Goal: Contribute content: Contribute content

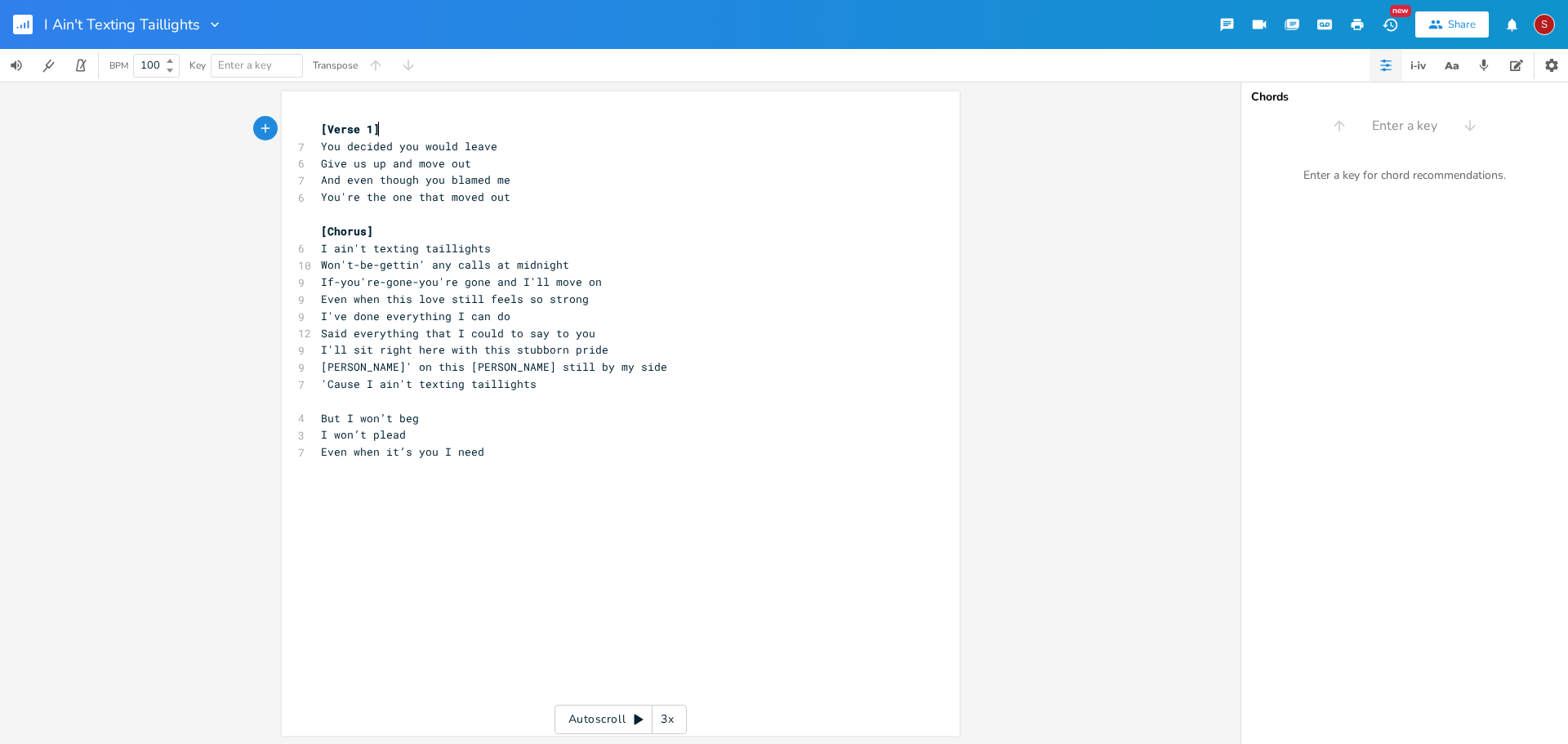
click at [378, 264] on span "Won't-be-gettin' any calls at midnight" at bounding box center [444, 265] width 248 height 15
type textarea "making"
click at [513, 334] on span "Said everything that I could to say to you" at bounding box center [457, 334] width 274 height 15
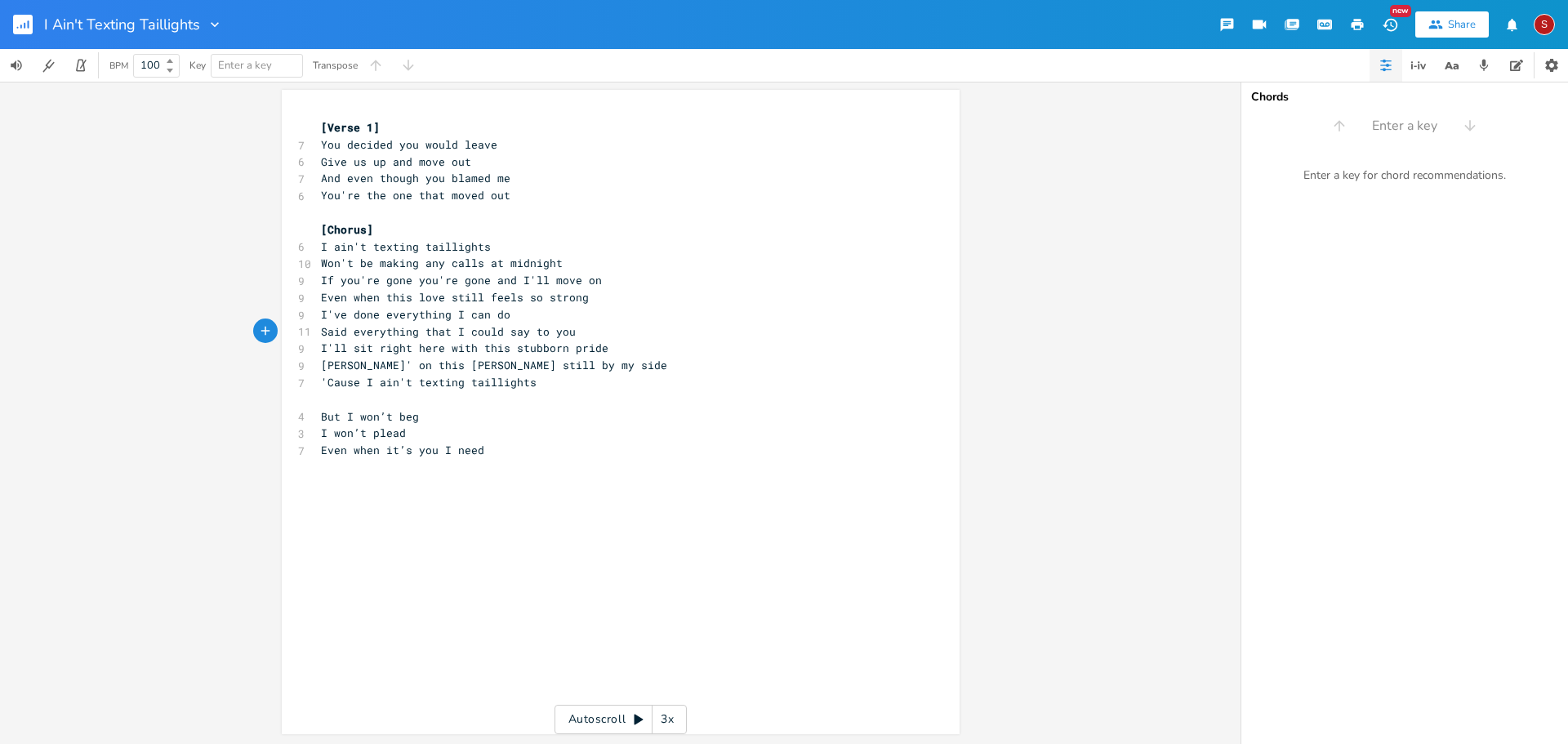
click at [321, 139] on span "You decided you would leave" at bounding box center [409, 145] width 176 height 15
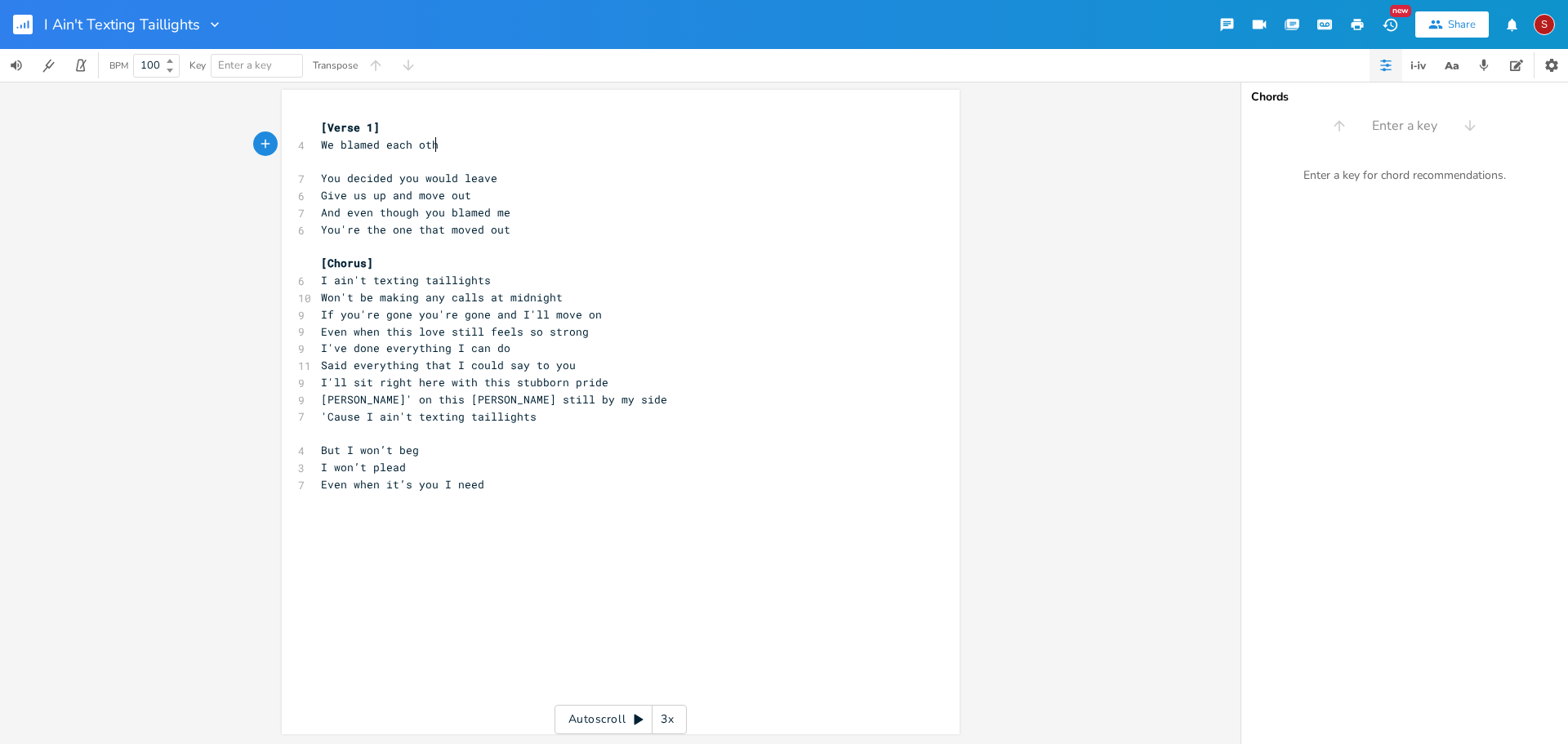
type textarea "We blamed each other"
drag, startPoint x: 341, startPoint y: 443, endPoint x: 427, endPoint y: 472, distance: 90.8
click at [341, 443] on span "But I won’t beg" at bounding box center [369, 450] width 98 height 15
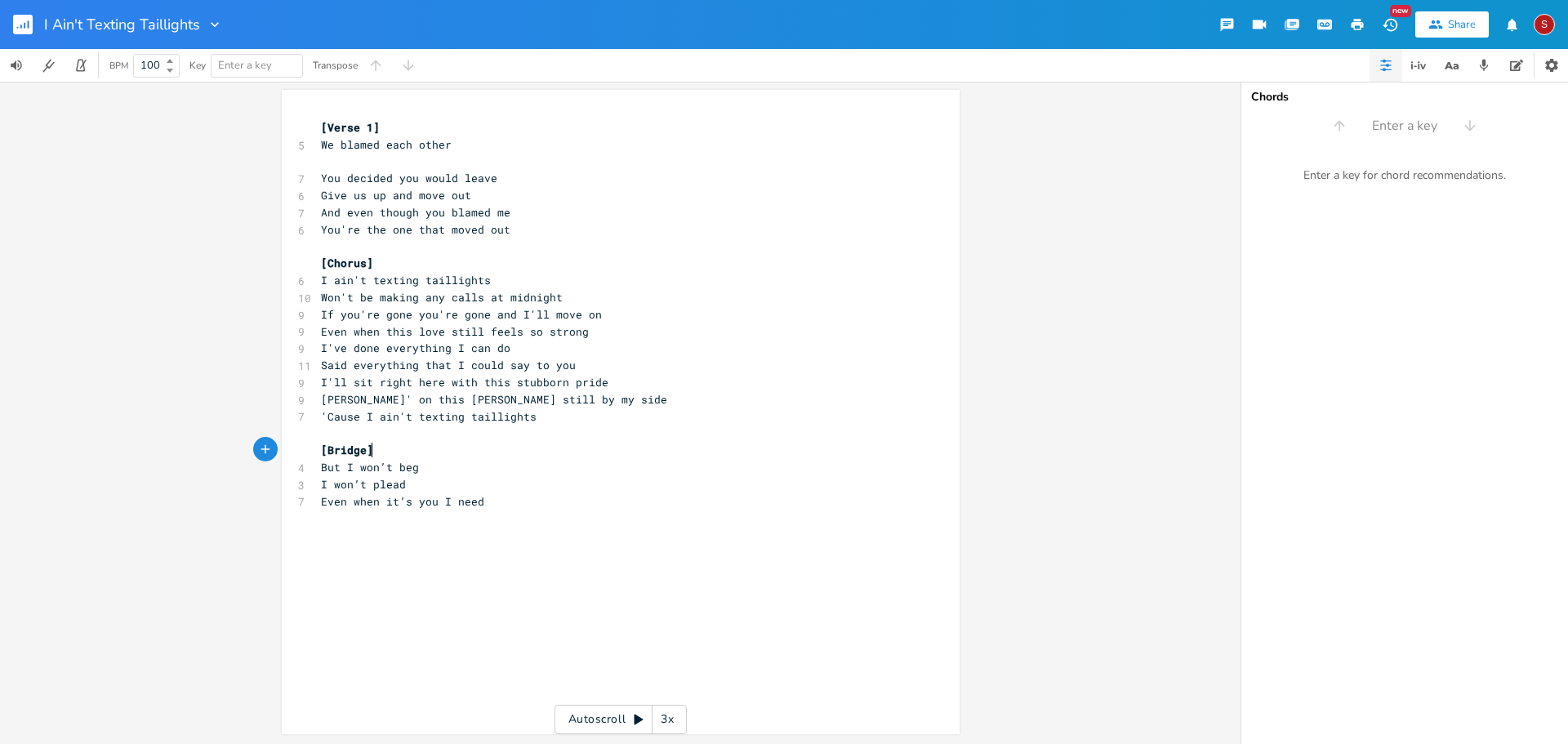
type textarea "[Bridge]"
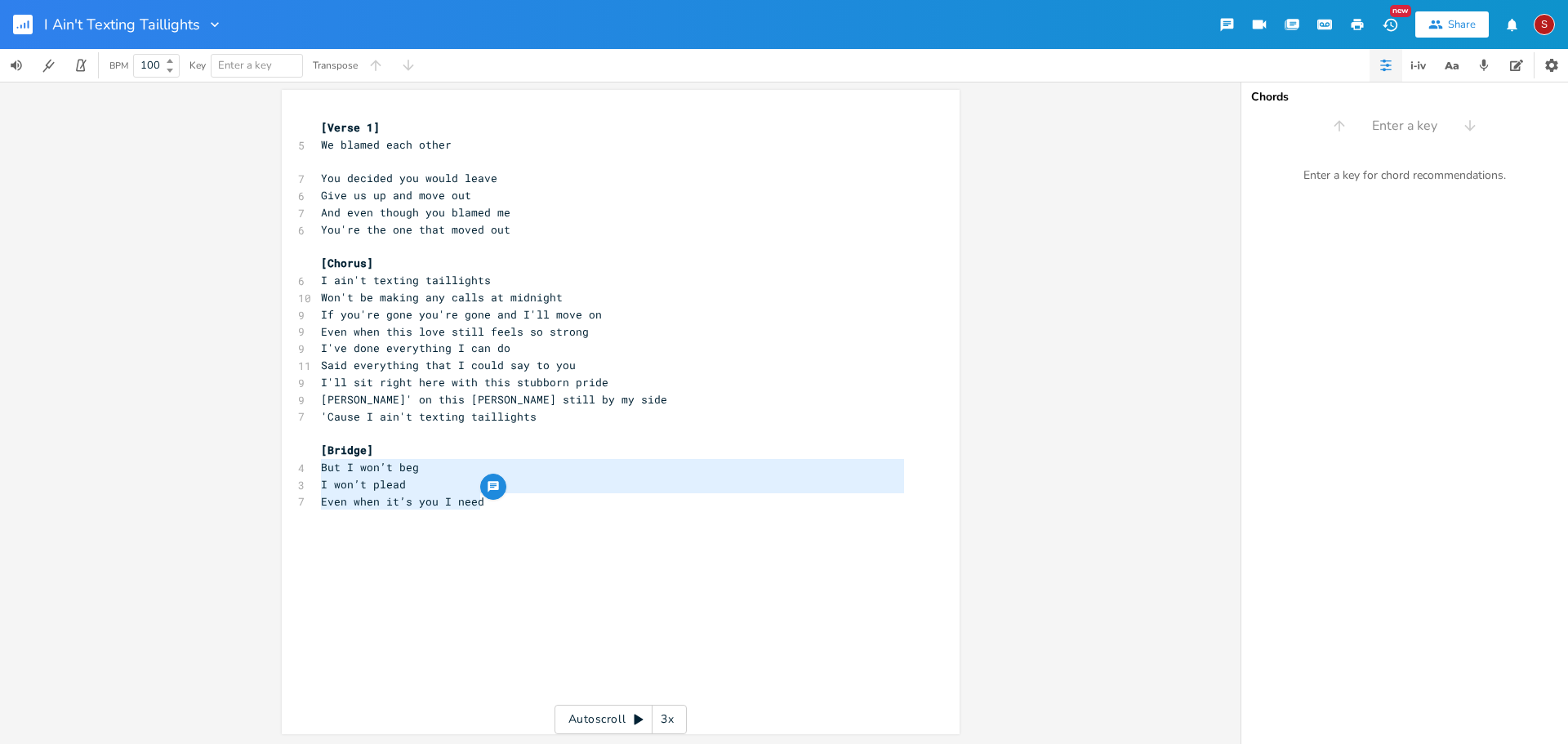
type textarea "I won’t plead Even when it’s you I need"
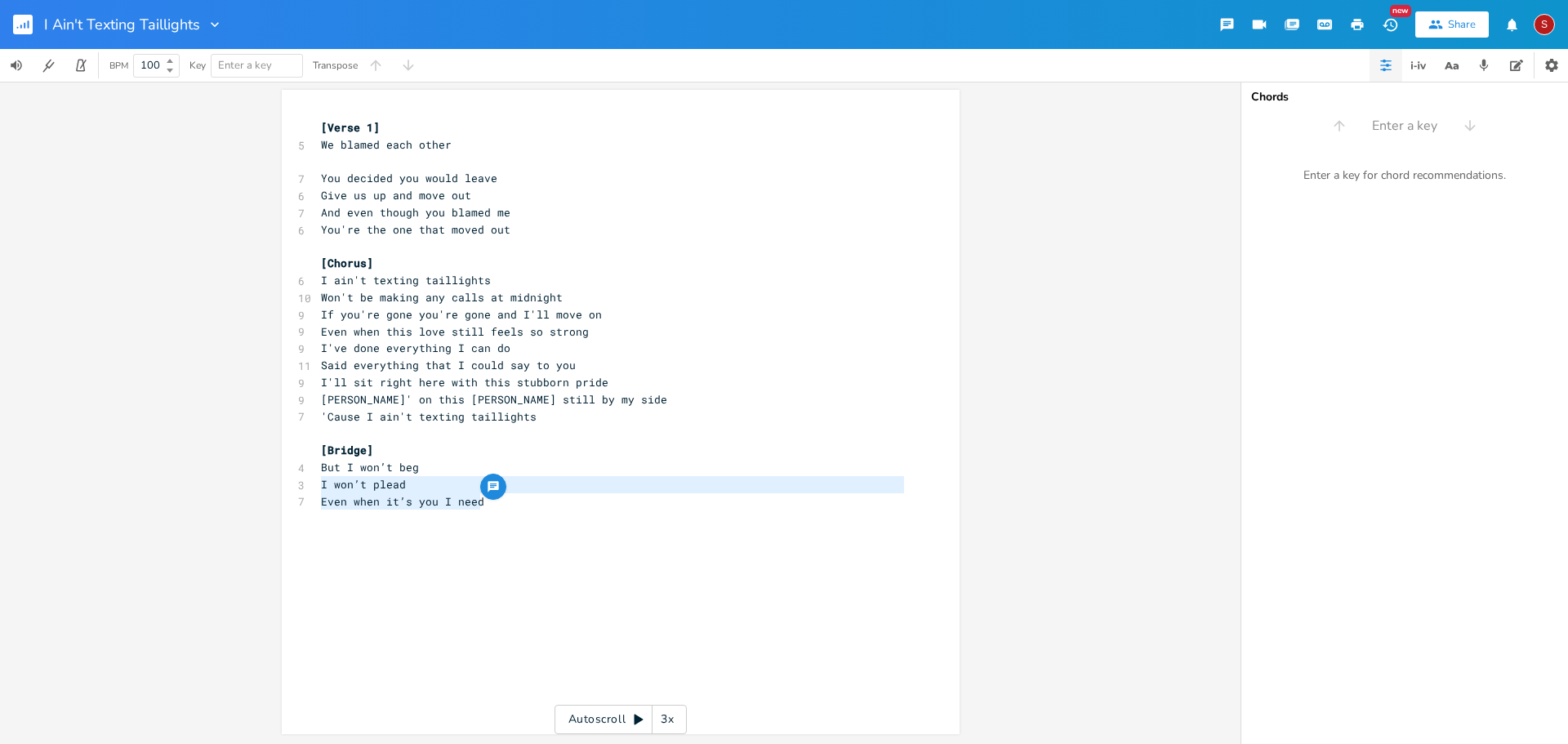
drag, startPoint x: 491, startPoint y: 496, endPoint x: 278, endPoint y: 476, distance: 213.9
click at [281, 476] on div "I won’t plead Even when it’s you I need x [Verse 1] 5 We blamed each other ​ 7 …" at bounding box center [620, 411] width 678 height 644
click at [417, 518] on div "x [Verse 1] 5 We blamed each other ​ 7 You decided you would leave 6 Give us up…" at bounding box center [633, 428] width 630 height 623
type textarea "But I won’t beg I won’t plead Even when it’s you I need"
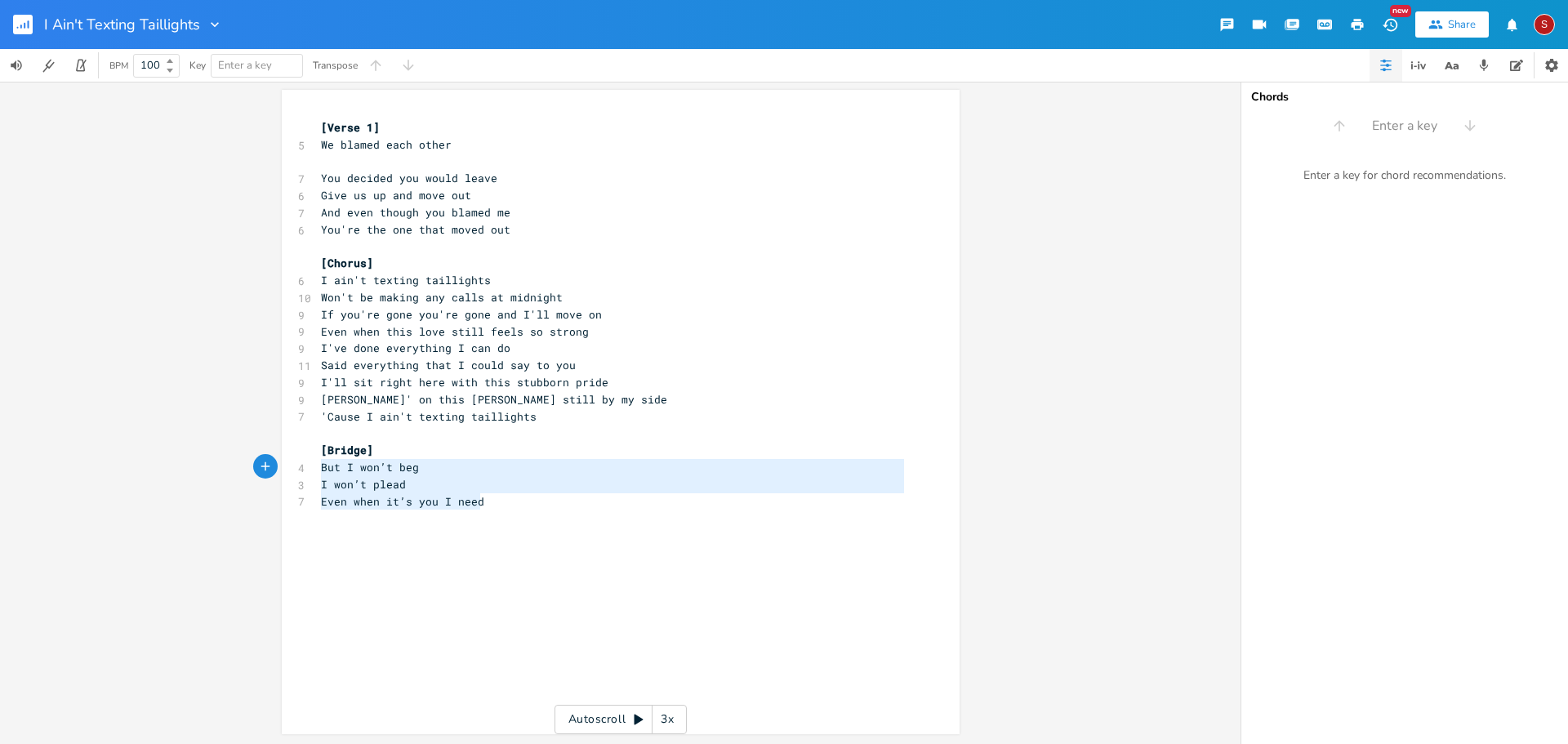
drag, startPoint x: 489, startPoint y: 506, endPoint x: 295, endPoint y: 467, distance: 197.9
click at [318, 467] on div "[Verse 1] 5 We blamed each other ​ 7 You decided you would leave 6 Give us up a…" at bounding box center [612, 314] width 589 height 390
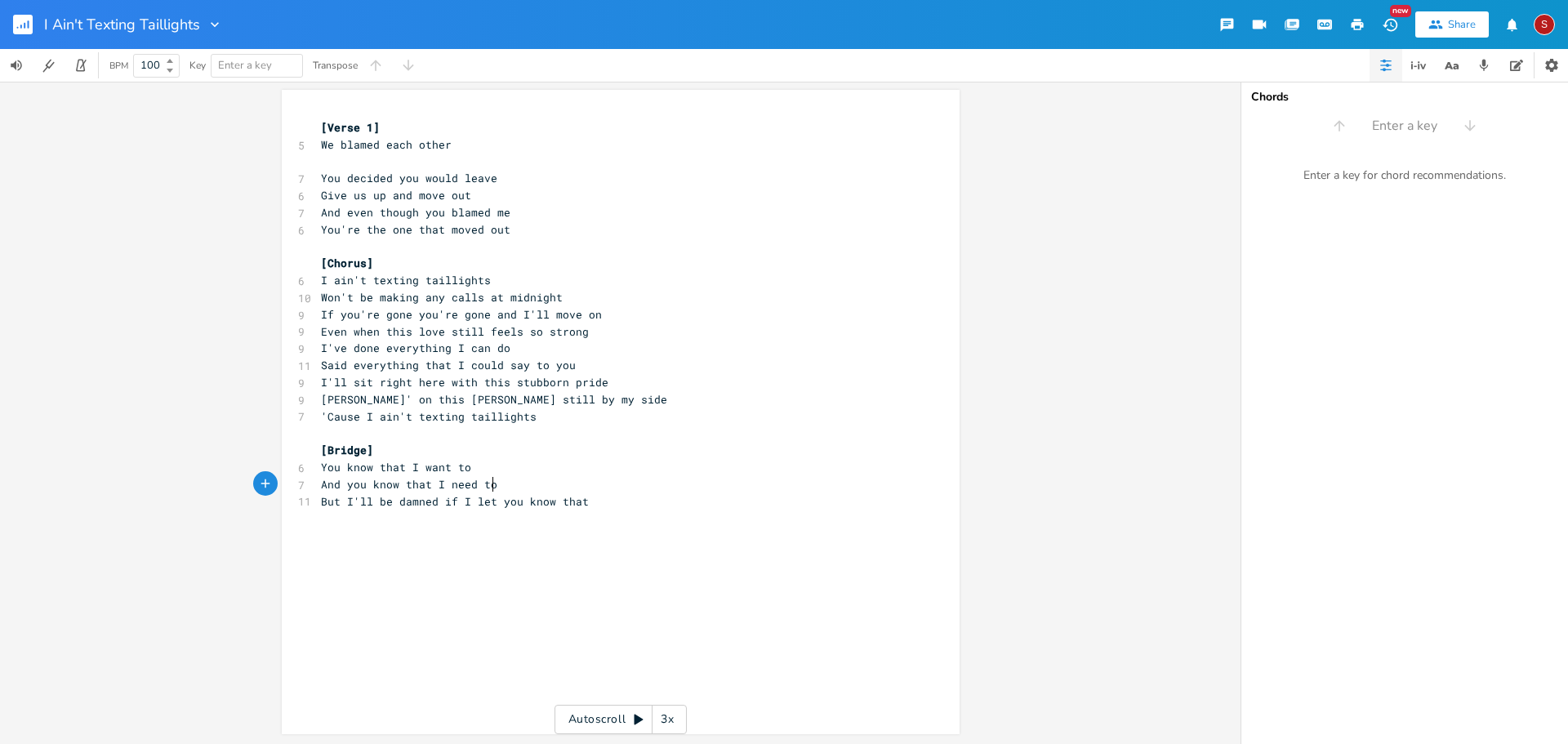
click at [492, 487] on pre "And you know that I need to" at bounding box center [612, 484] width 589 height 17
type textarea "you"
click at [666, 384] on pre "I'll sit right here with this stubborn pride" at bounding box center [612, 382] width 589 height 17
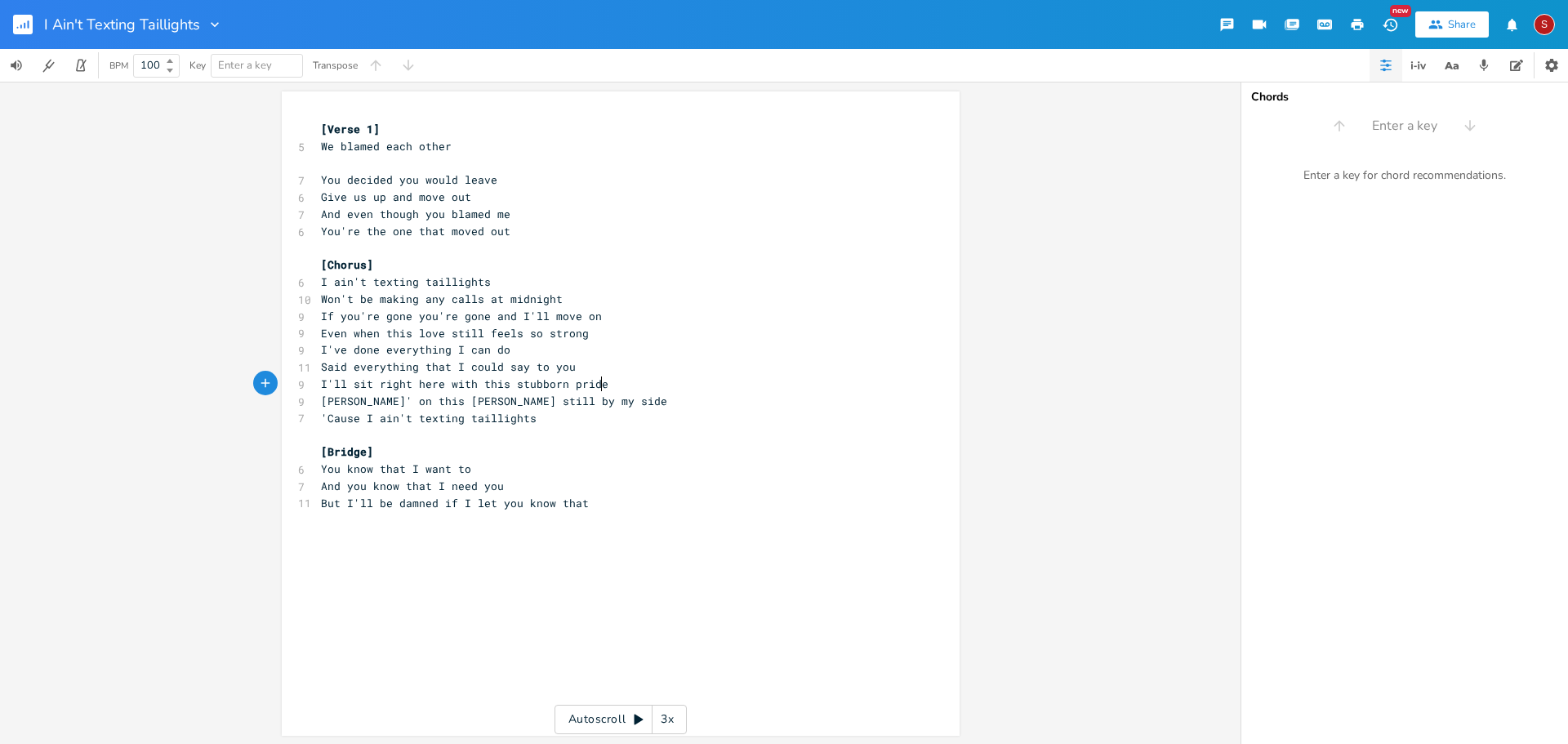
click at [318, 147] on pre "We blamed each other" at bounding box center [612, 147] width 589 height 17
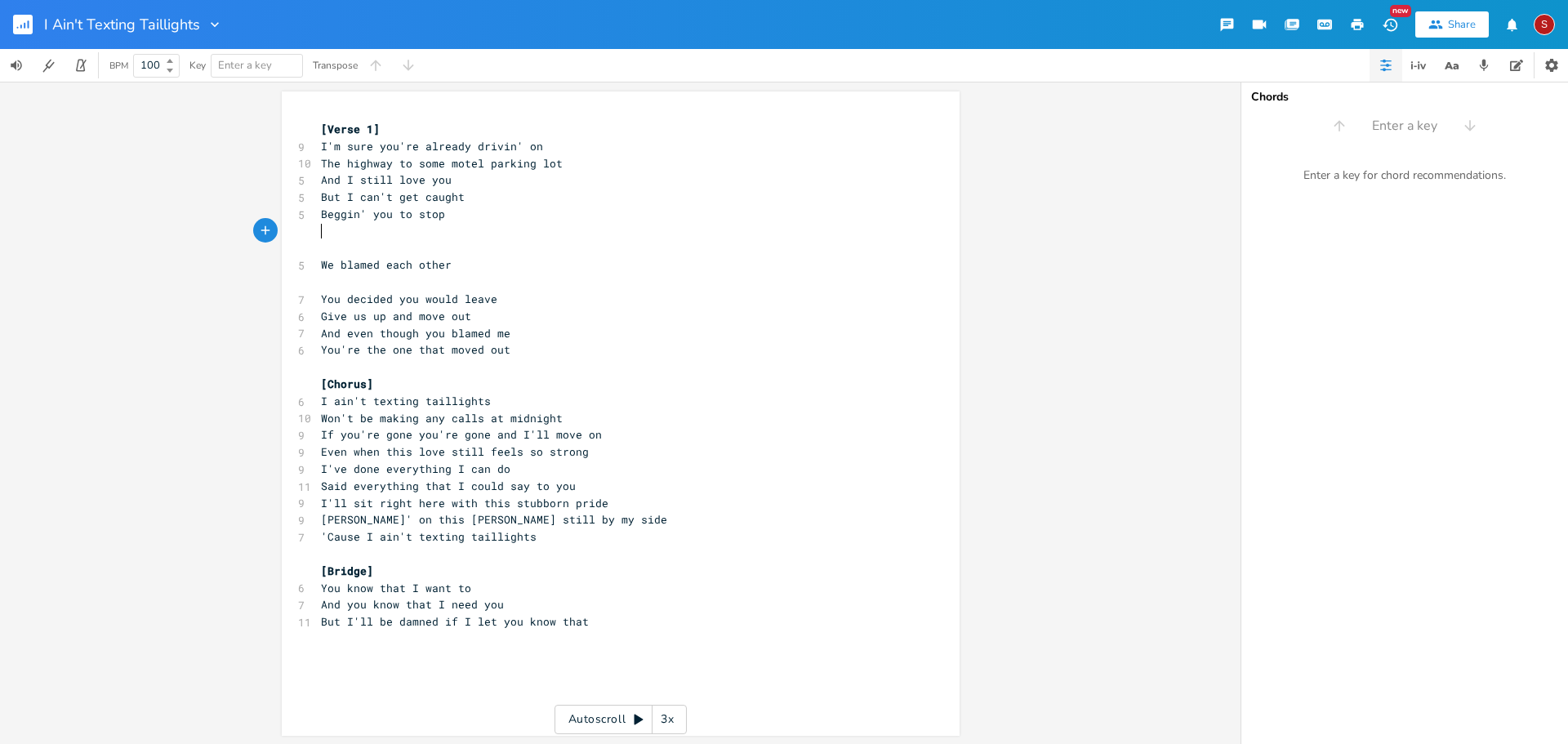
scroll to position [2, 0]
click at [392, 553] on pre "​" at bounding box center [612, 552] width 589 height 17
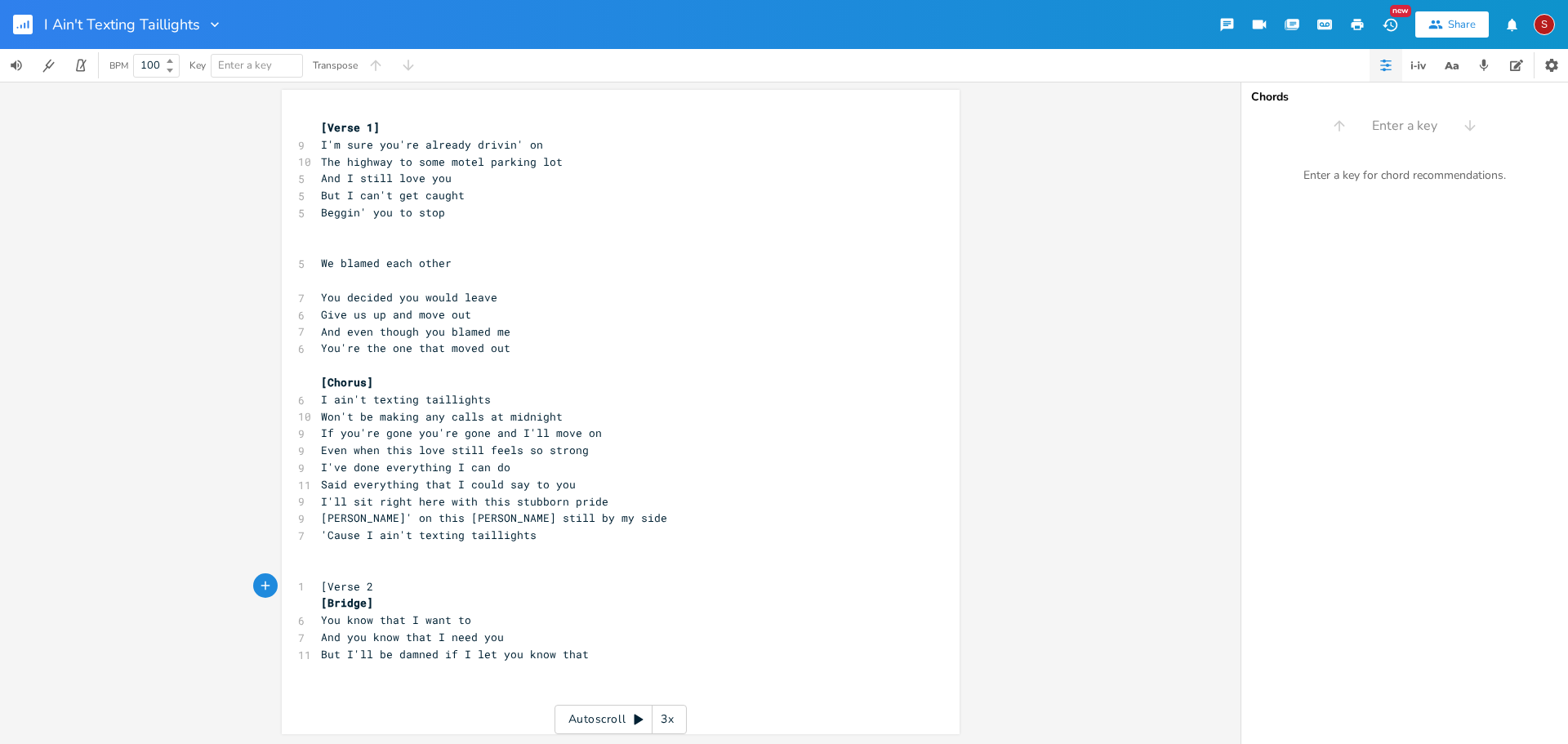
type textarea "[Verse 2]"
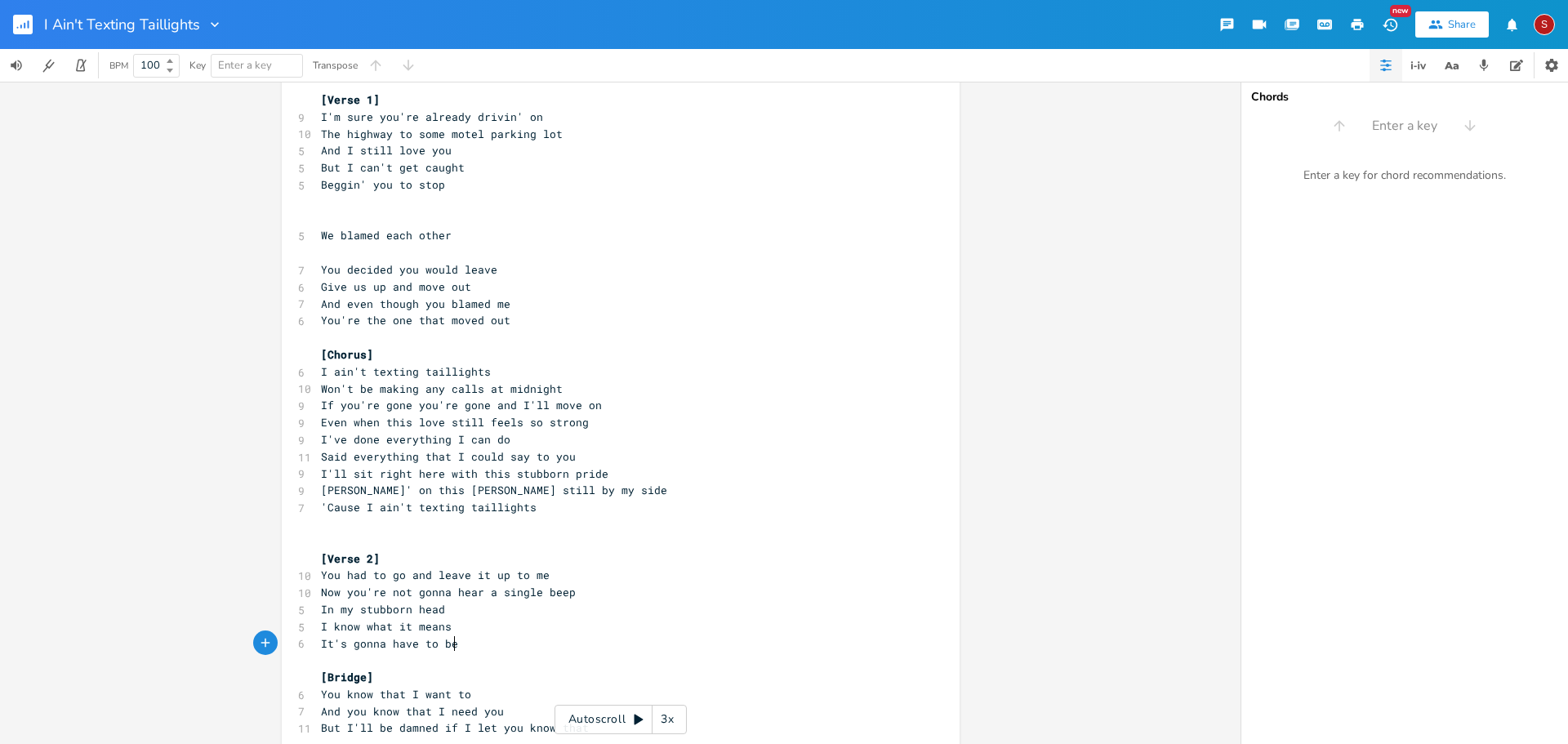
scroll to position [55, 0]
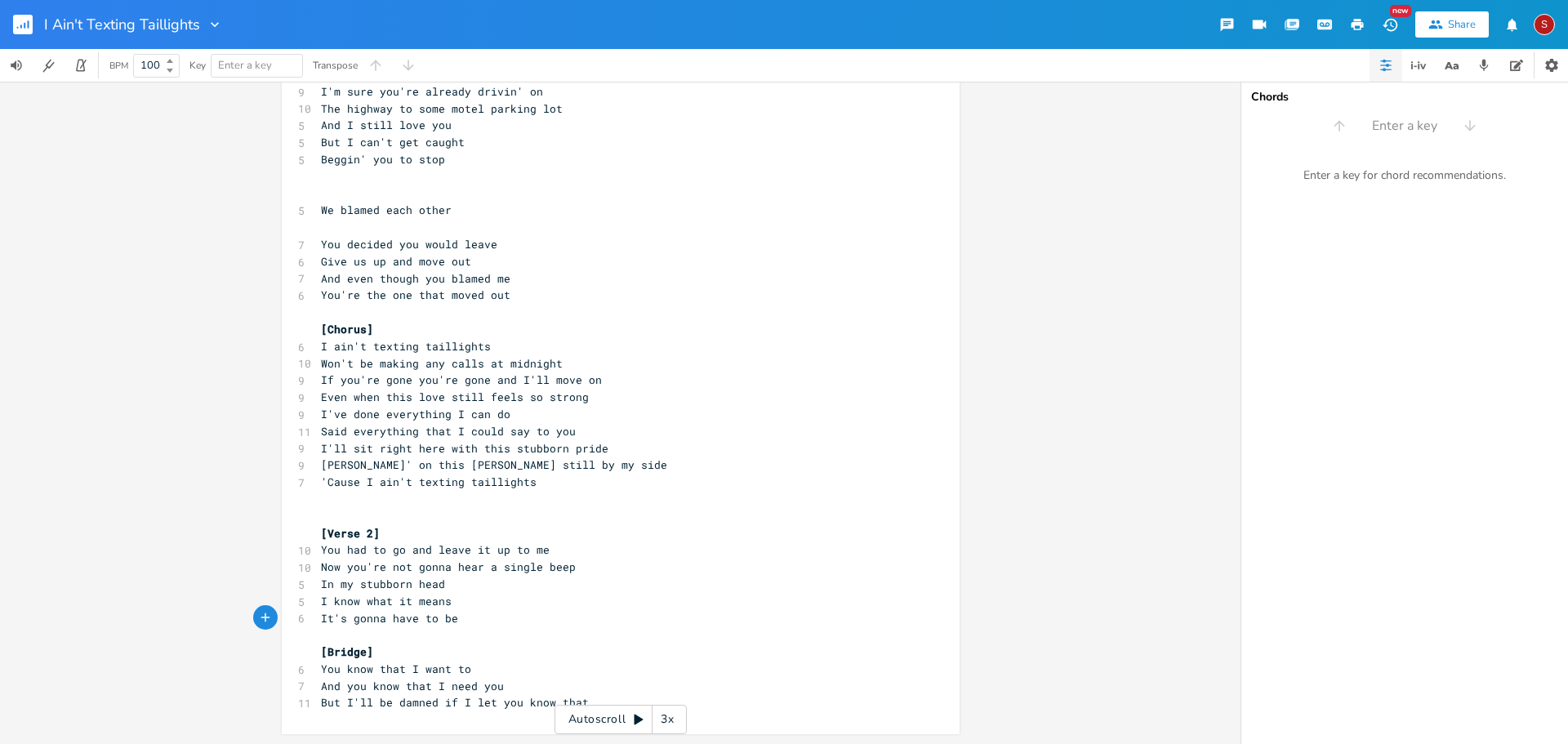
click at [376, 503] on pre "​" at bounding box center [612, 499] width 589 height 17
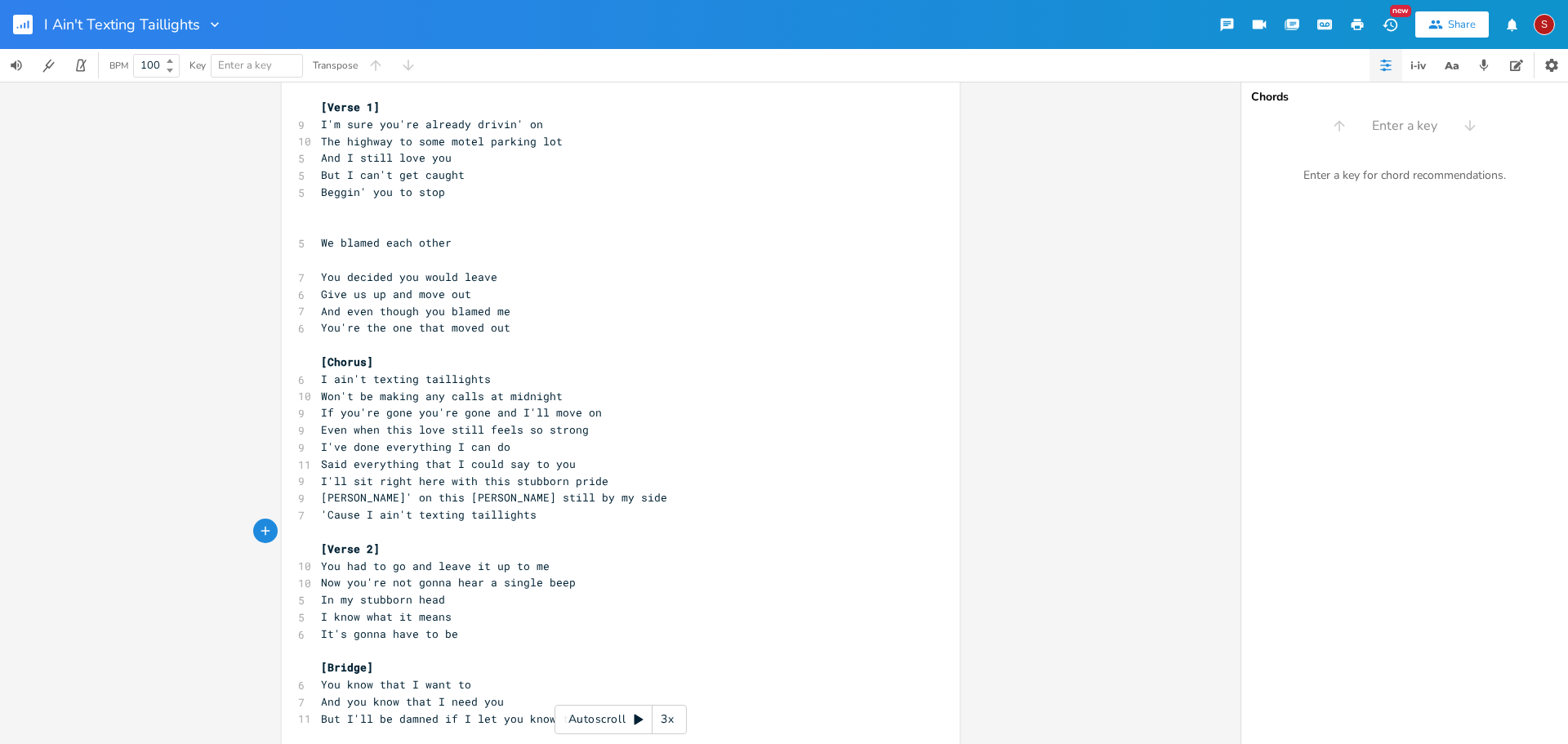
scroll to position [38, 0]
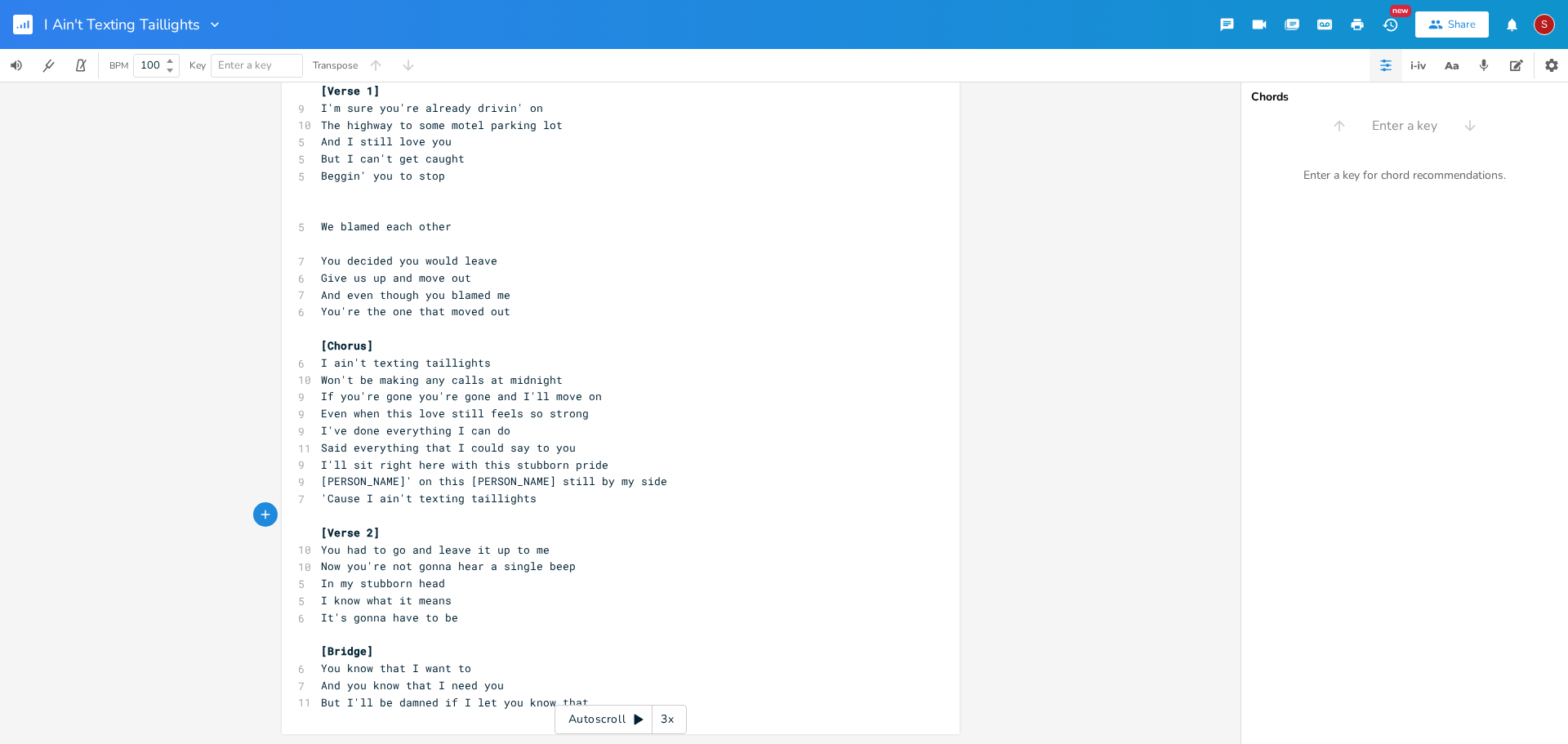
click at [404, 378] on span "Won't be making any calls at midnight" at bounding box center [442, 379] width 242 height 15
click at [410, 381] on span "Won't be making any calls at midnight" at bounding box center [442, 379] width 242 height 15
type textarea "'"
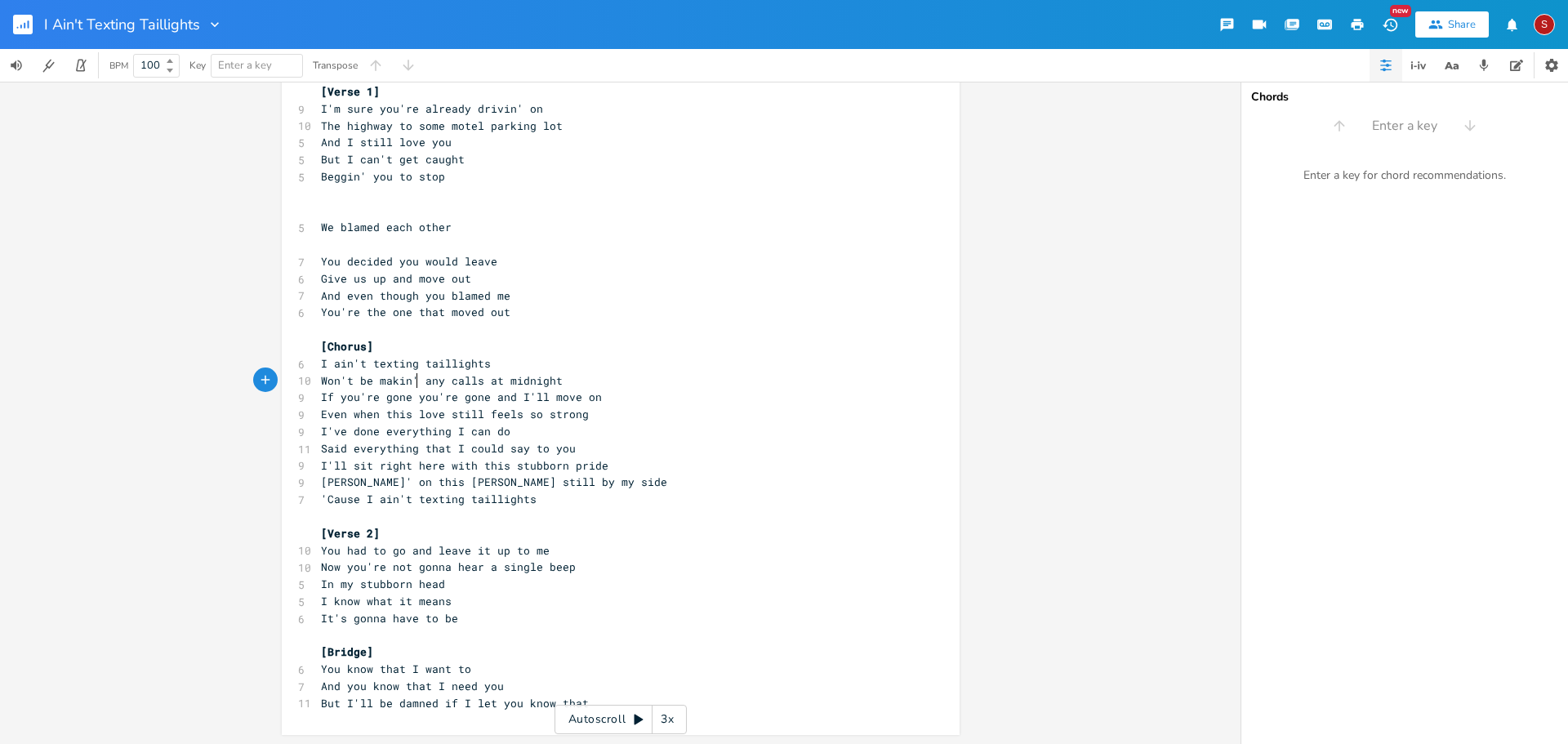
click at [409, 366] on span "I ain't texting taillights" at bounding box center [405, 364] width 170 height 15
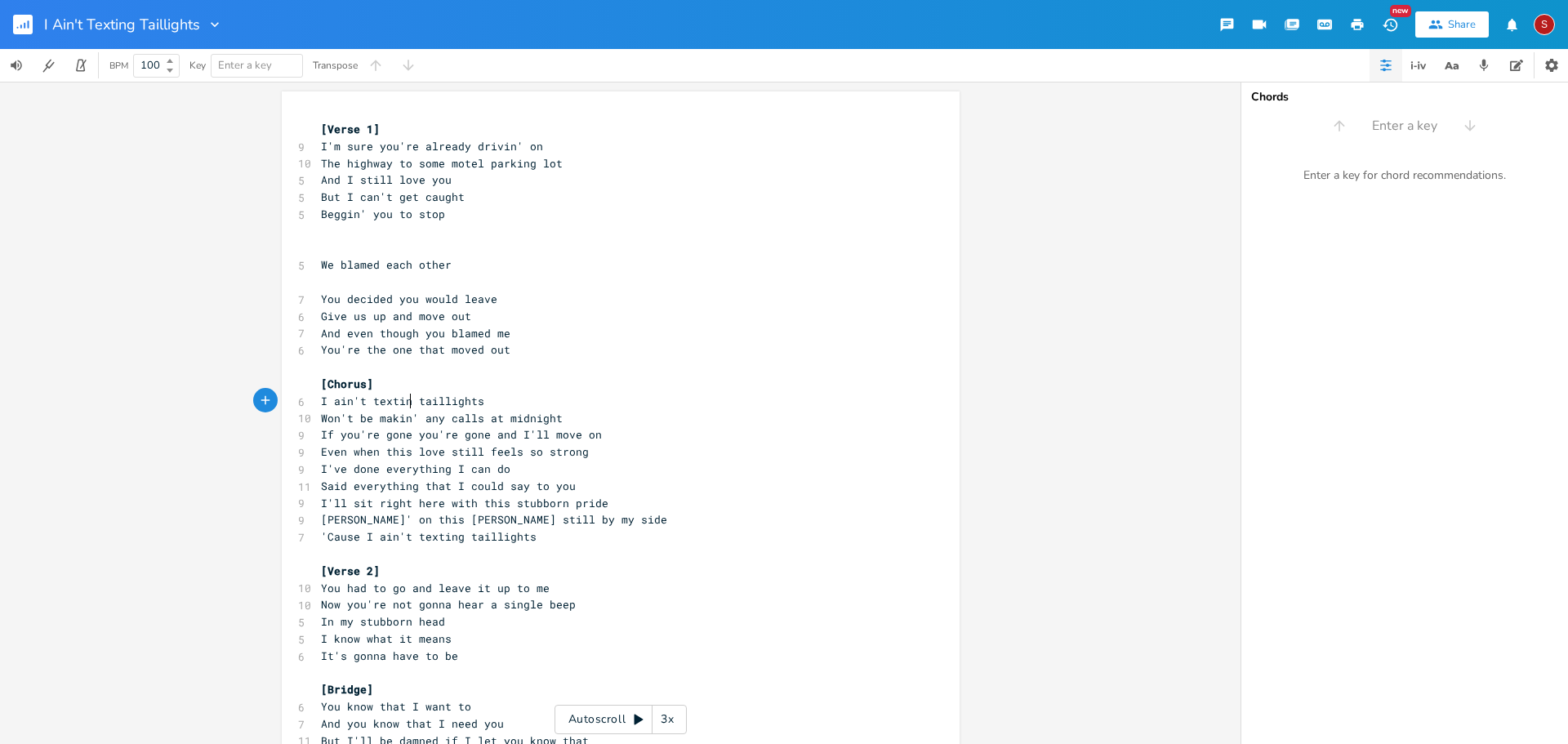
type textarea "'"
click at [137, 18] on input "I Ain't Texting Taillights" at bounding box center [121, 25] width 155 height 15
type input "I Ain't Textin' Taillights"
click at [817, 391] on pre "[Chorus]" at bounding box center [612, 384] width 589 height 17
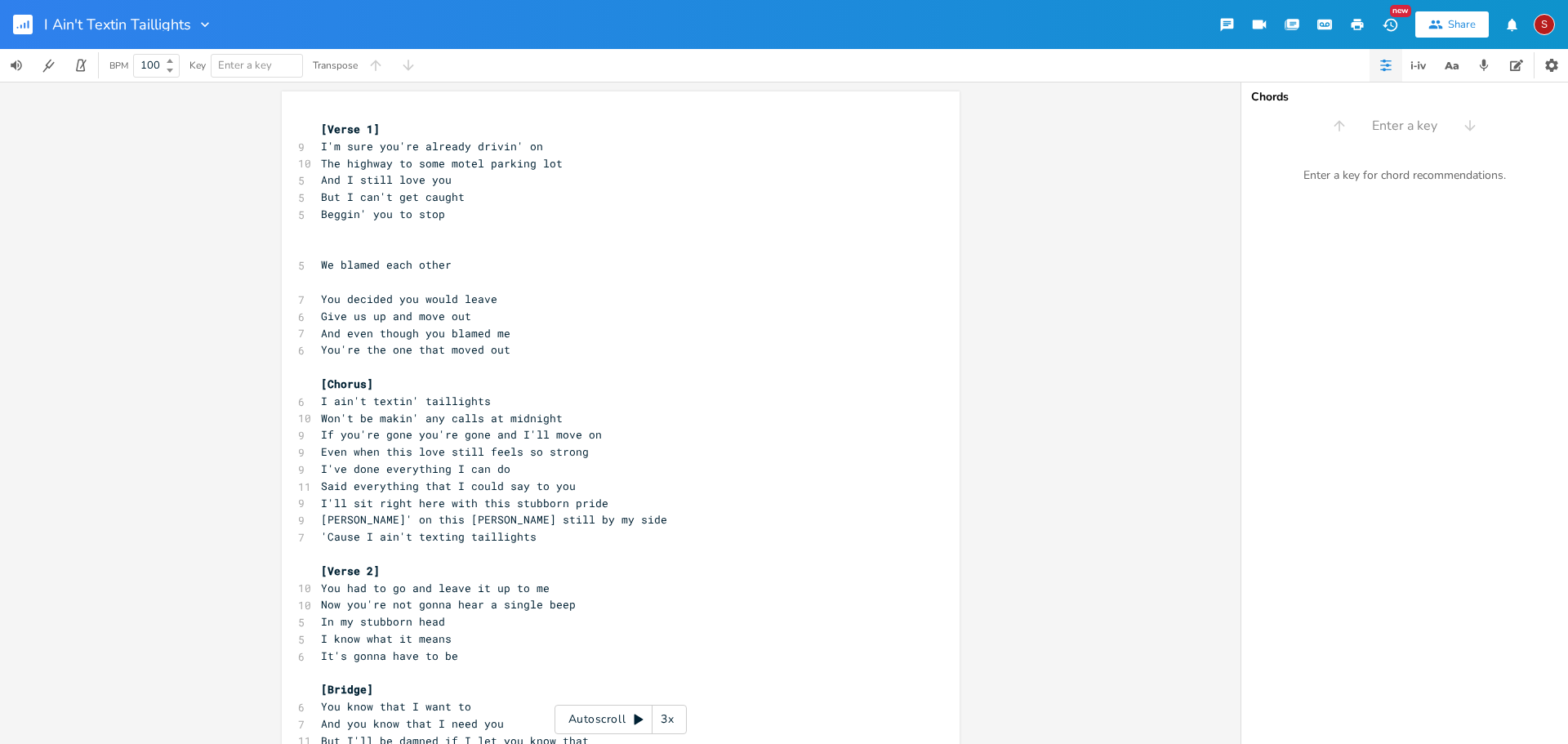
type input "I Ain't Texting Taillights"
click at [861, 374] on pre "​" at bounding box center [612, 367] width 589 height 17
click at [411, 400] on span "I ain't textin' taillights" at bounding box center [405, 400] width 170 height 15
type textarea "g"
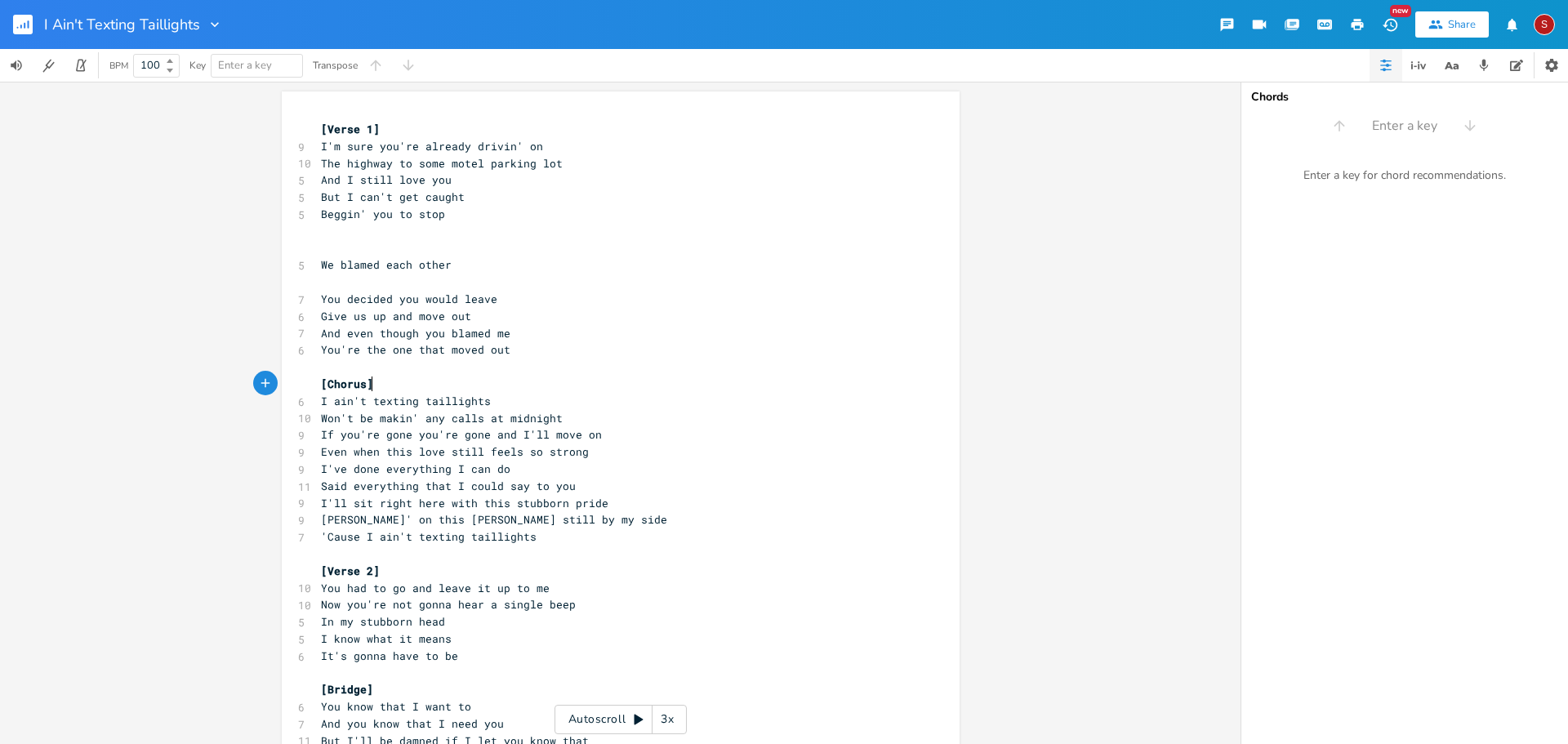
click at [527, 388] on pre "[Chorus]" at bounding box center [612, 384] width 589 height 17
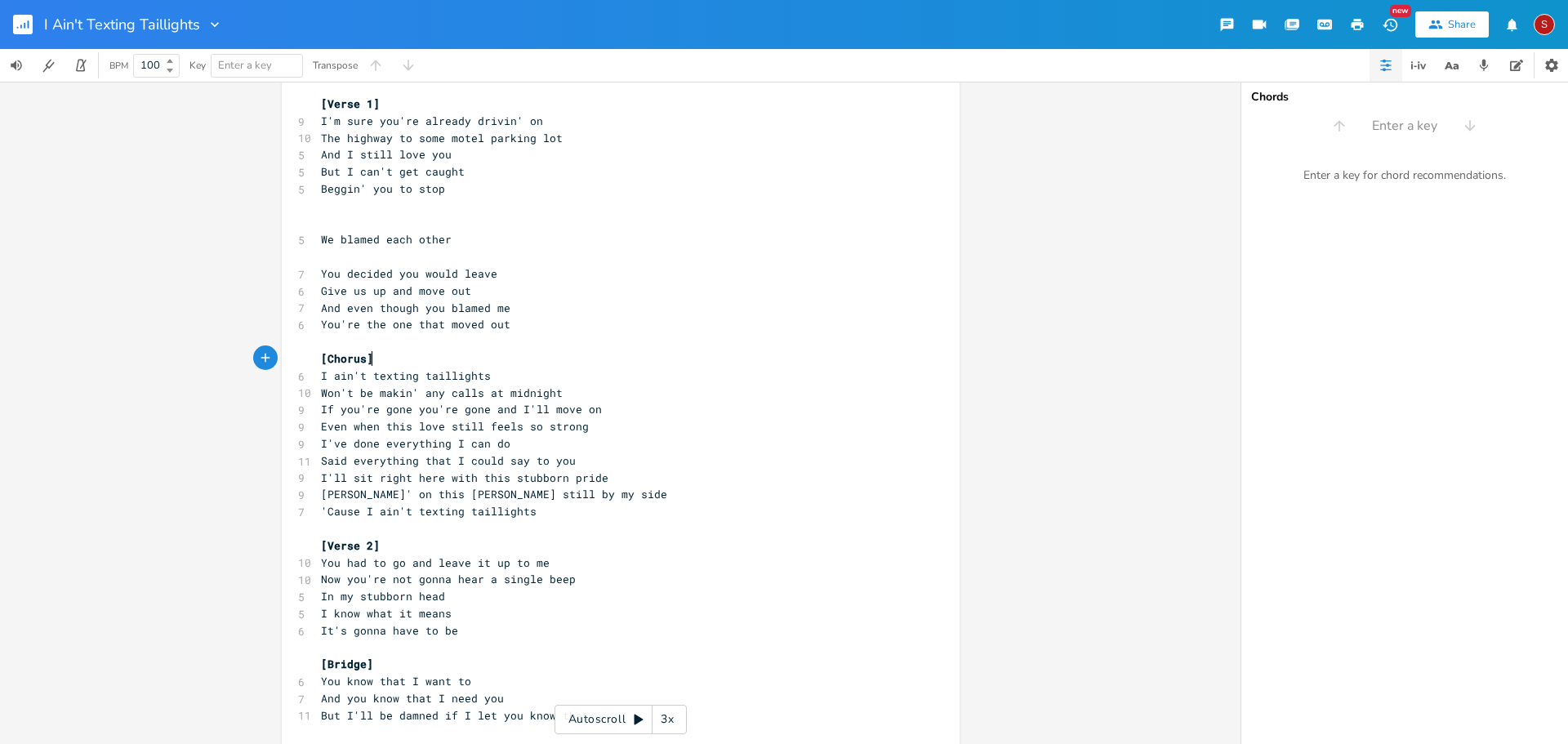
scroll to position [38, 0]
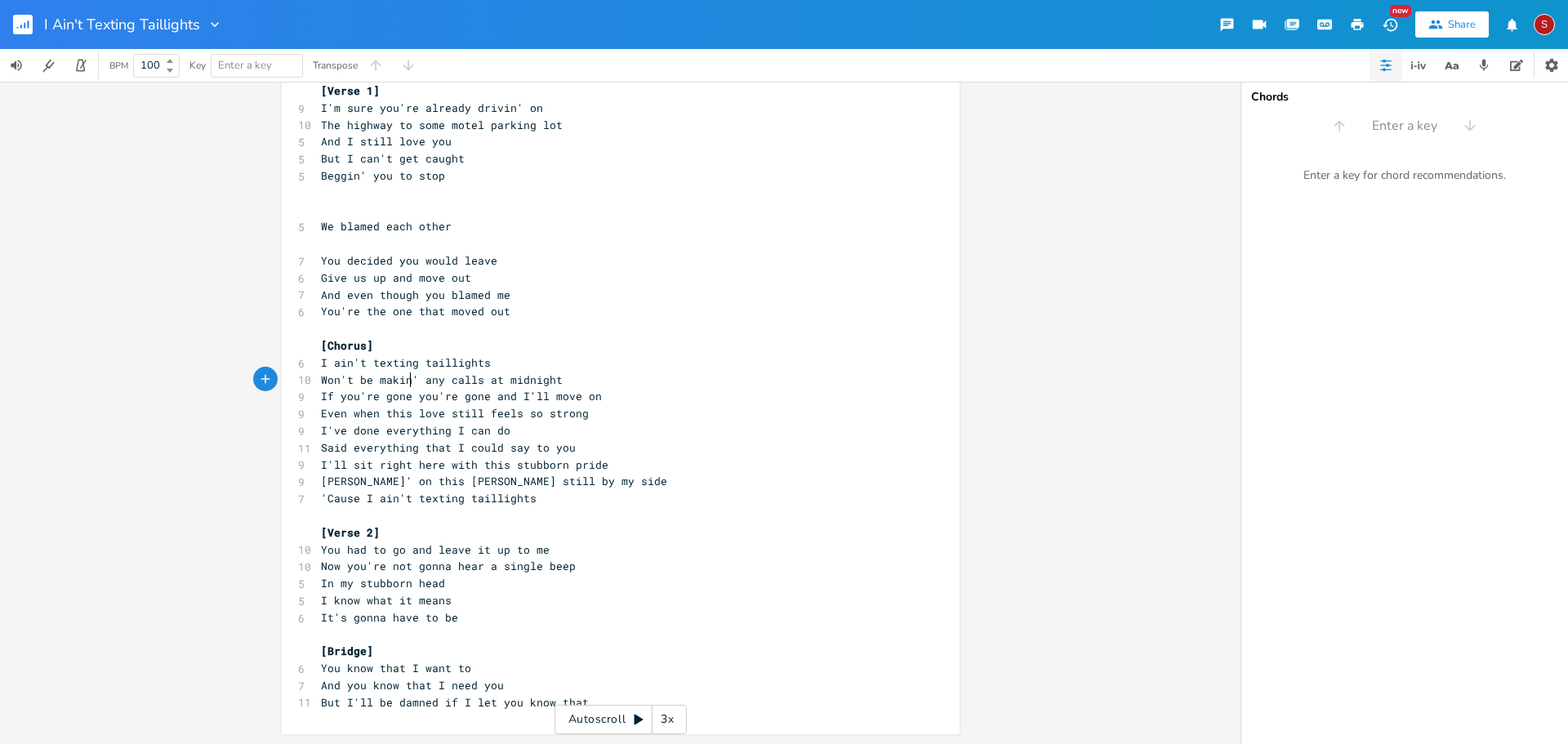
click at [408, 378] on span "Won't be makin' any calls at midnight" at bounding box center [442, 379] width 242 height 15
type textarea "g"
click at [499, 450] on span "Said everything that I could say to you" at bounding box center [448, 447] width 255 height 15
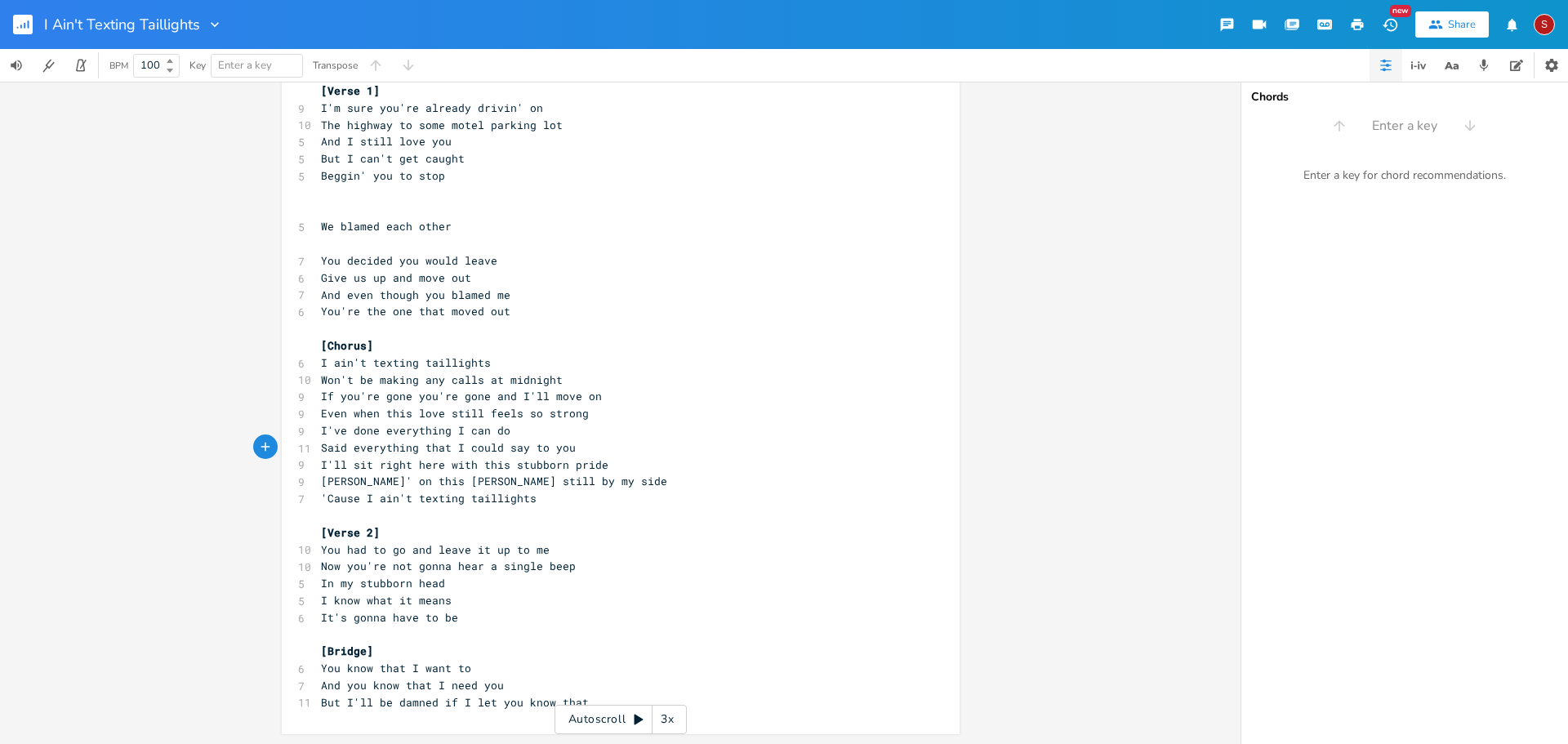
click at [642, 446] on pre "Said everything that I could say to you" at bounding box center [612, 447] width 589 height 17
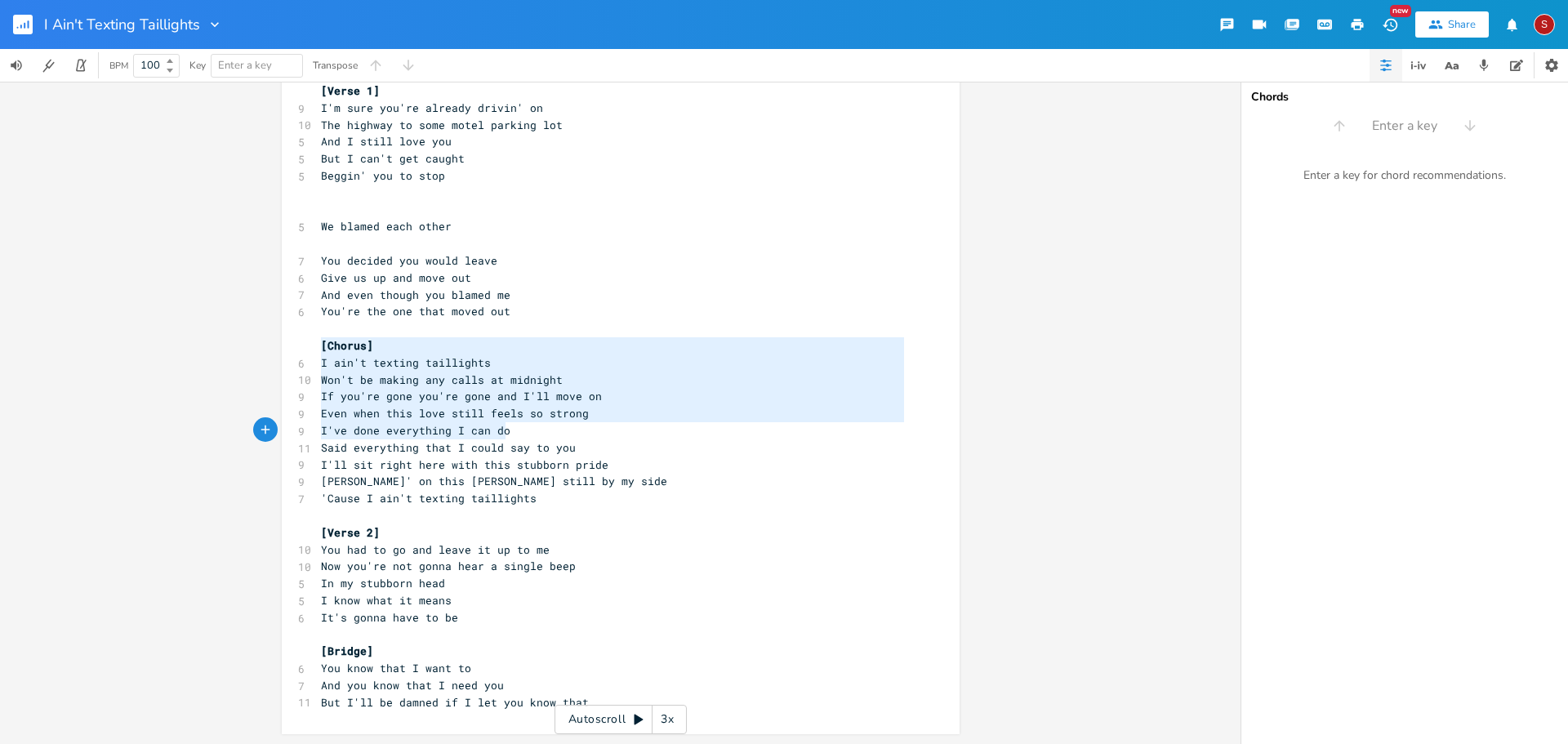
type textarea "[Chorus] I ain't texting taillights Won't be making any calls at midnight If yo…"
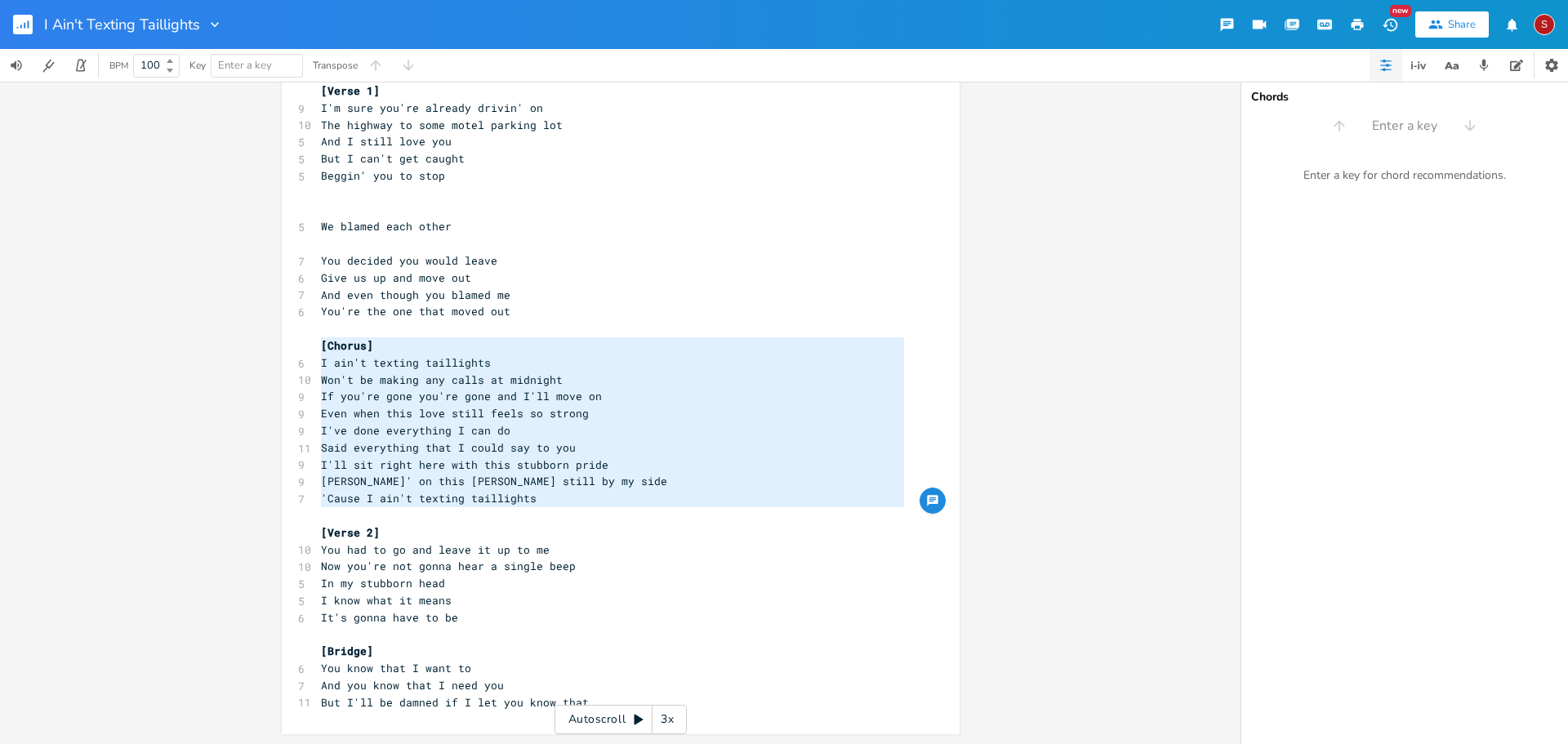
drag, startPoint x: 314, startPoint y: 345, endPoint x: 622, endPoint y: 511, distance: 349.9
click at [622, 511] on div "[Verse 1] 9 I'm sure you're already drivin' on 10 The highway to some motel par…" at bounding box center [612, 396] width 589 height 628
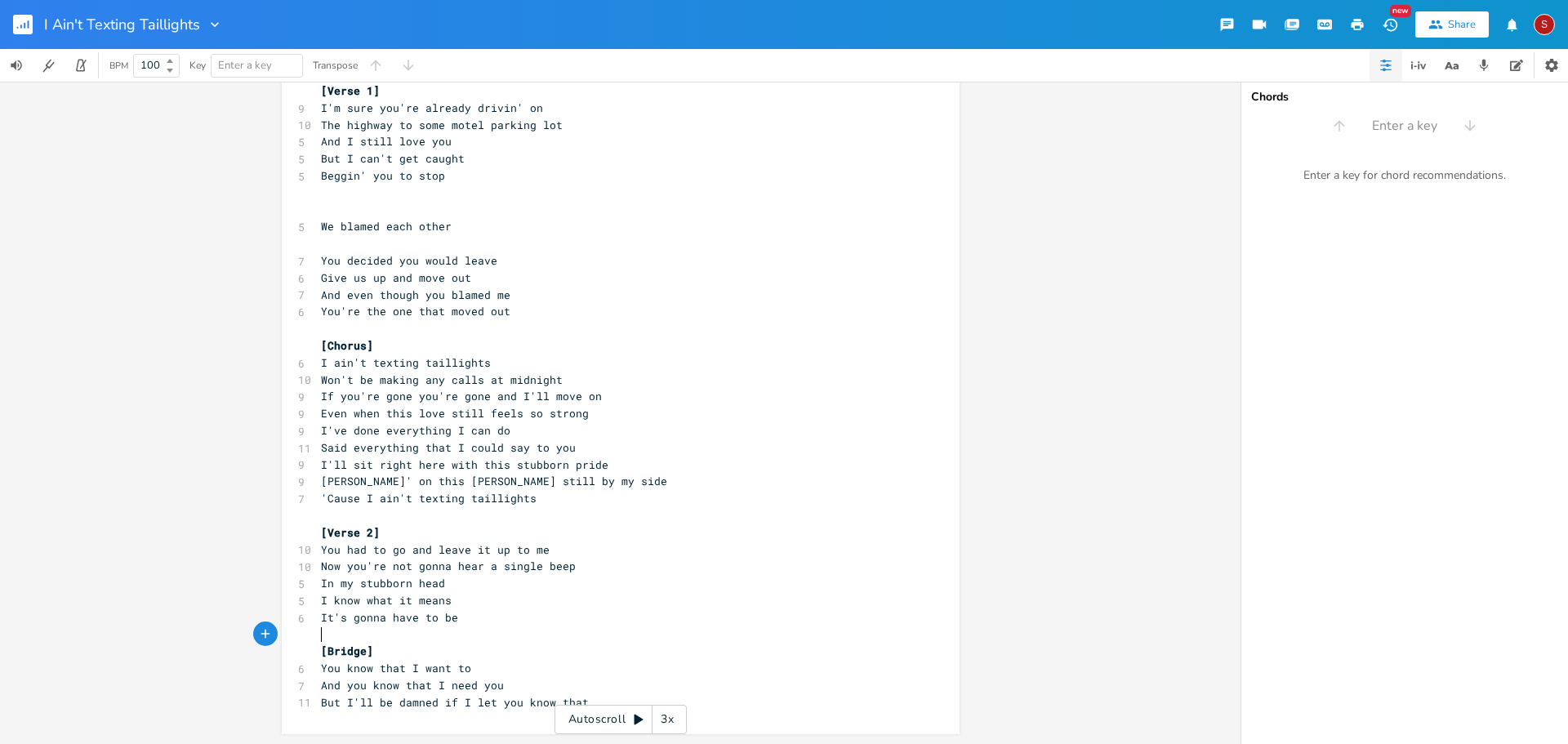
click at [409, 628] on pre "​" at bounding box center [612, 634] width 589 height 17
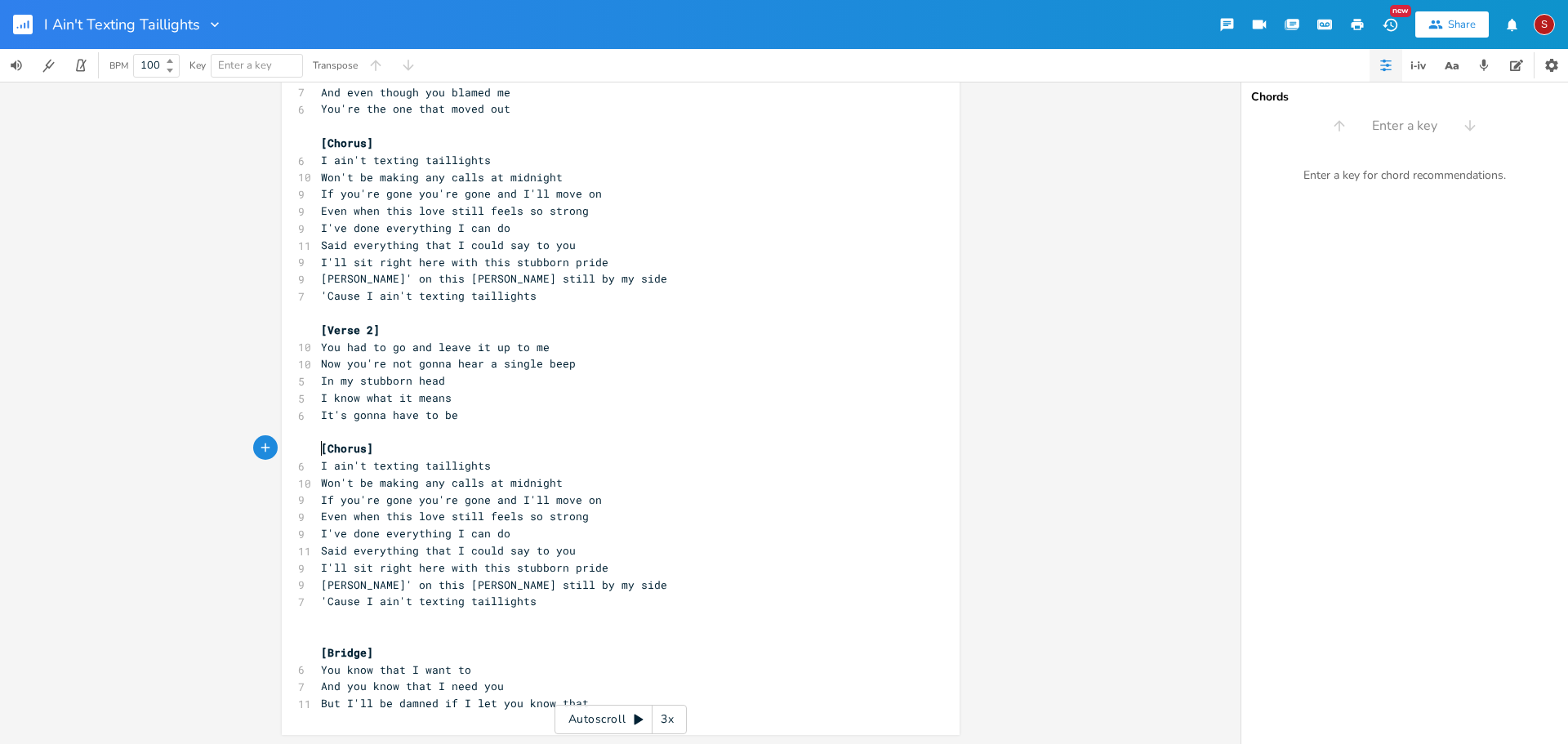
scroll to position [242, 0]
click at [375, 619] on pre "​" at bounding box center [612, 618] width 589 height 17
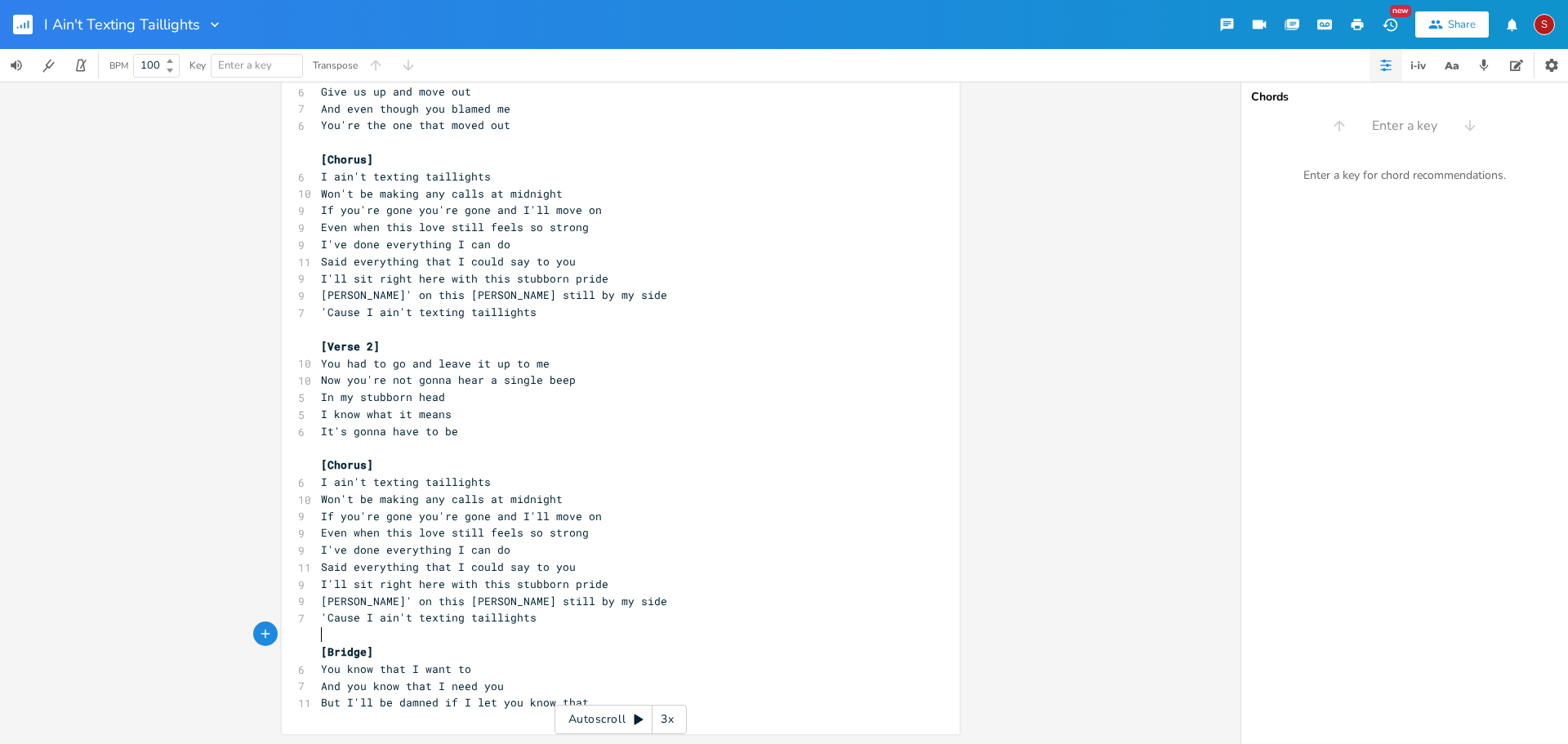
scroll to position [224, 0]
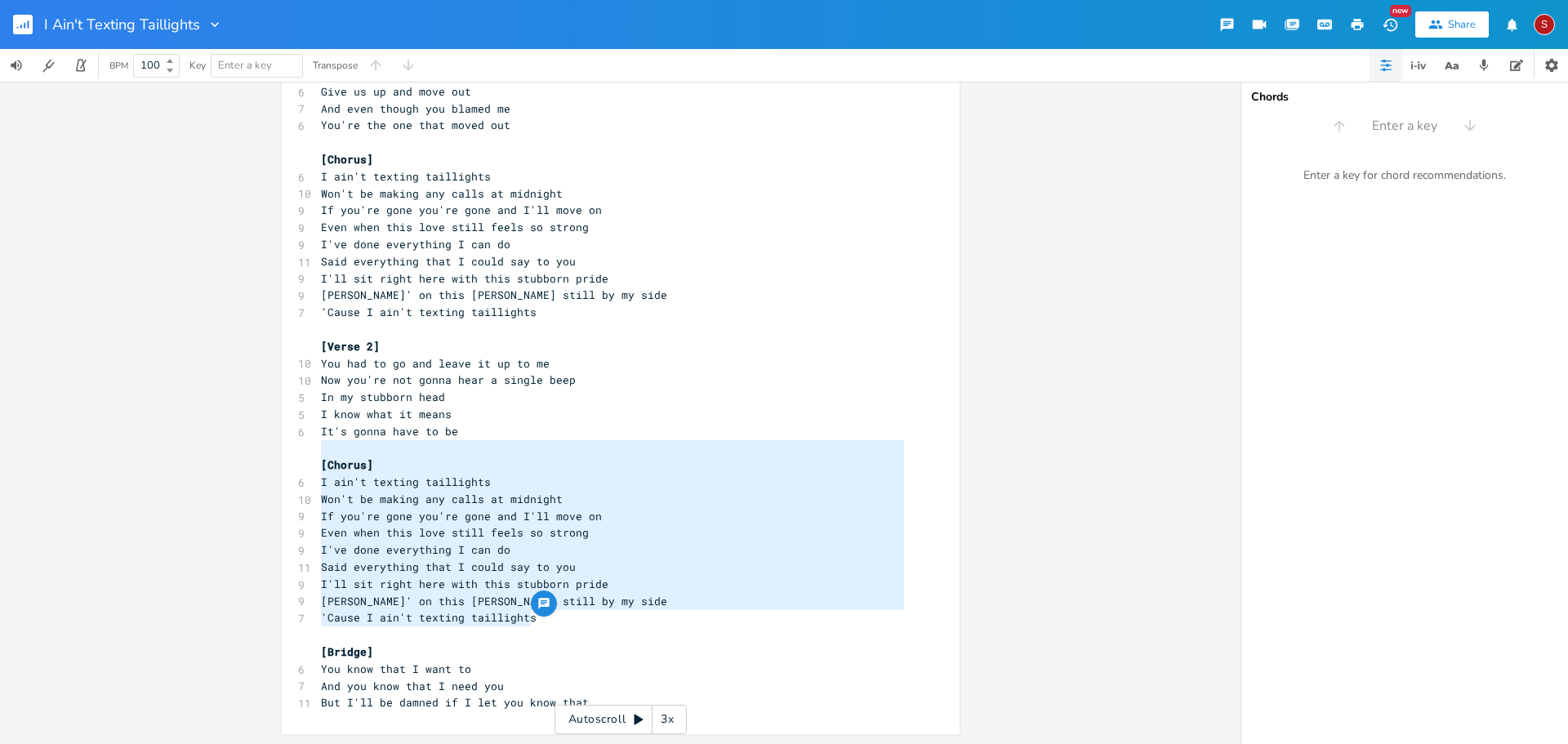
type textarea "[Chorus] I ain't texting taillights Won't be making any calls at midnight If yo…"
drag, startPoint x: 542, startPoint y: 613, endPoint x: 223, endPoint y: 468, distance: 350.4
click at [223, 468] on div "[Chorus] I ain't texting taillights Won't be making any calls at midnight If yo…" at bounding box center [620, 412] width 1241 height 662
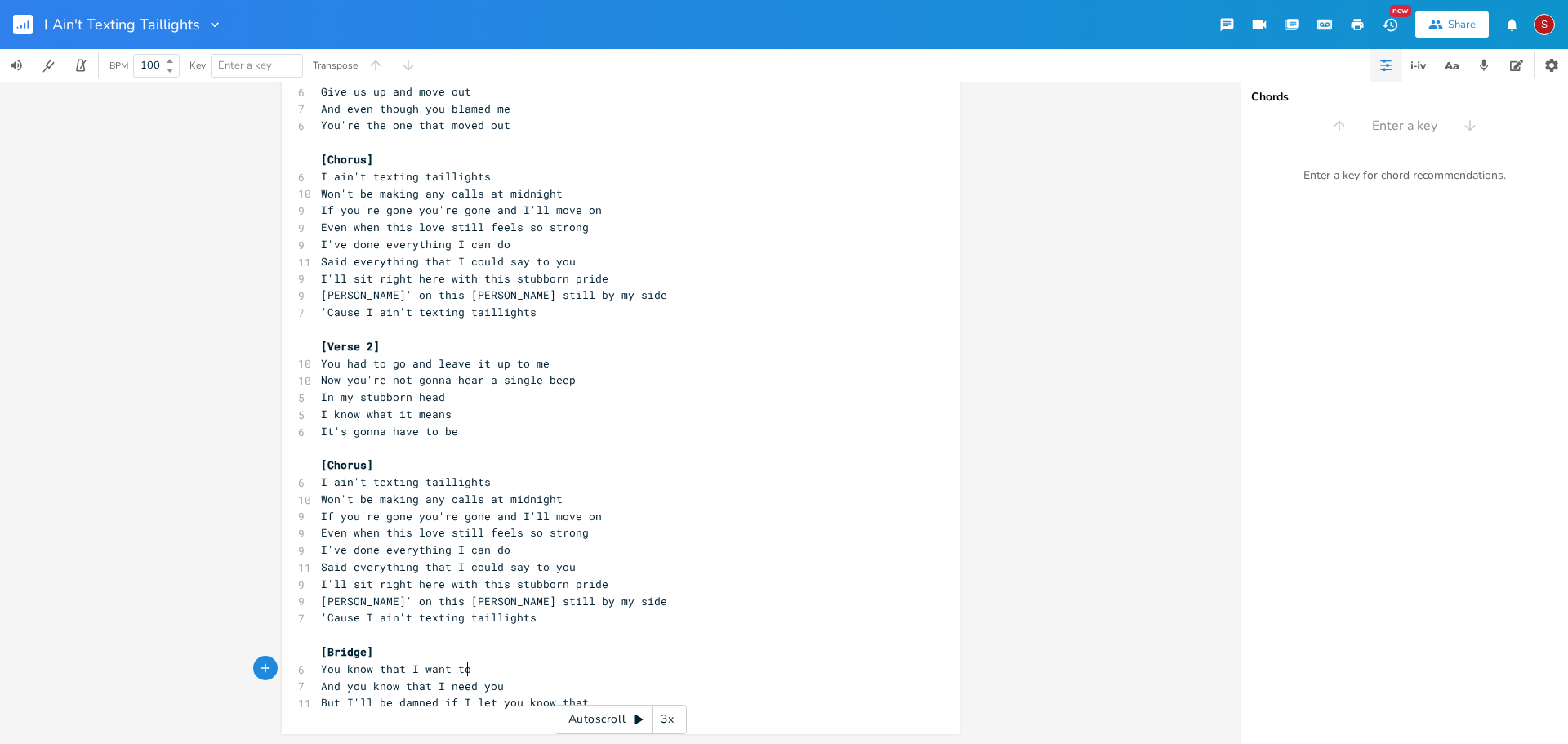
click at [643, 668] on pre "You know that I want to" at bounding box center [612, 669] width 589 height 17
click at [501, 707] on span "But I'll be damnеd if I let you know that" at bounding box center [455, 702] width 268 height 15
click at [608, 704] on pre "But I'll be damnеd if I let you know that" at bounding box center [612, 702] width 589 height 17
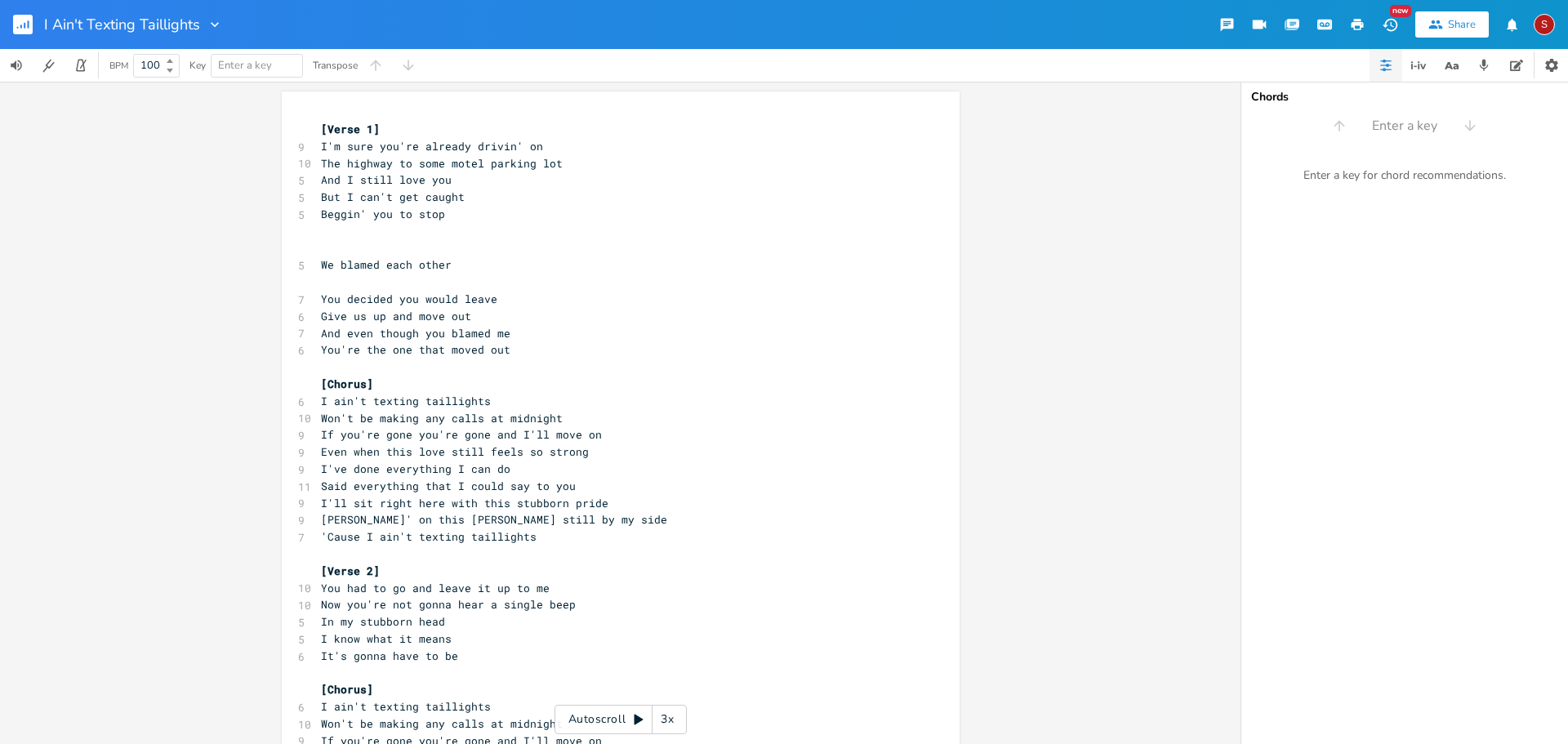
scroll to position [82, 0]
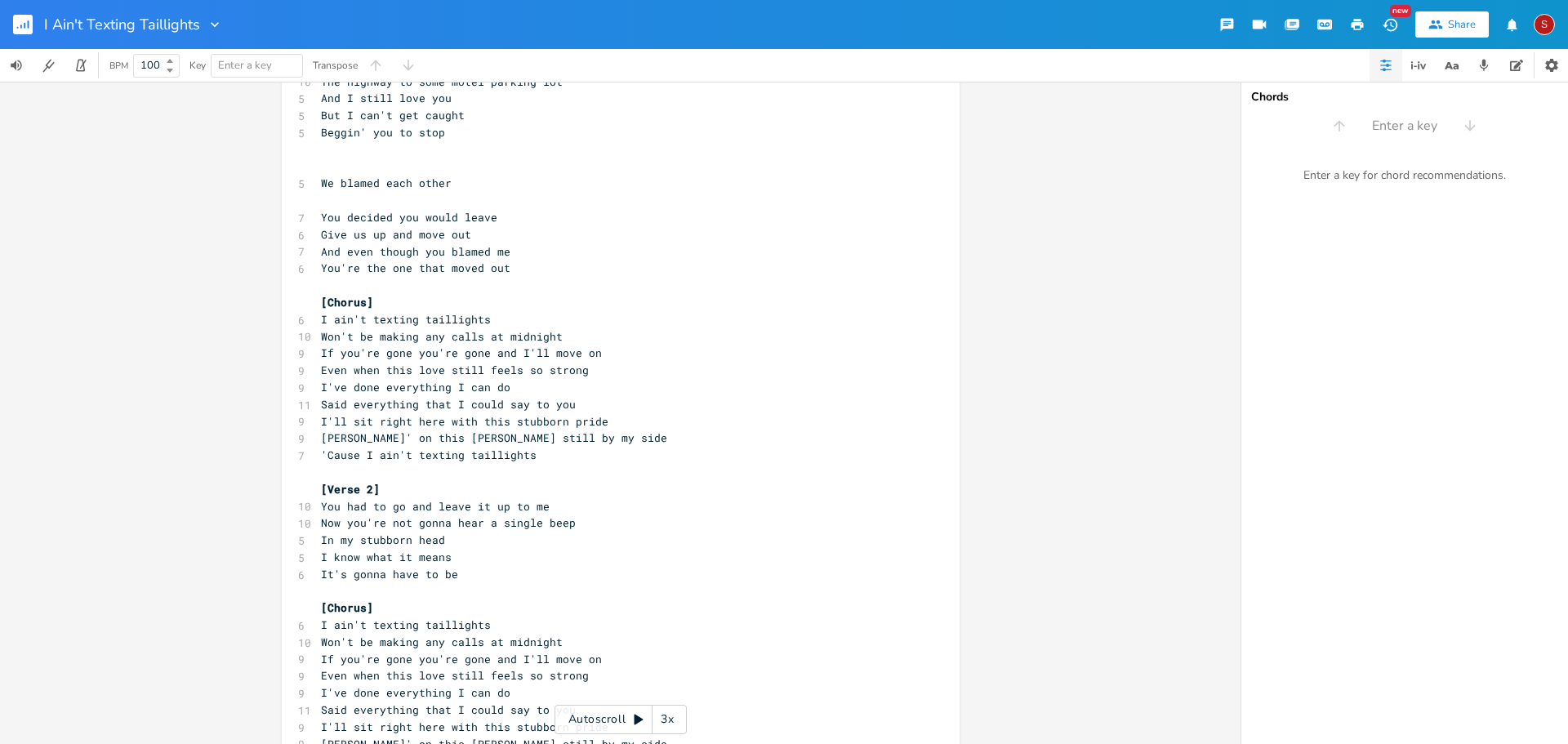
drag, startPoint x: 487, startPoint y: 353, endPoint x: 496, endPoint y: 356, distance: 9.5
click at [487, 353] on span "If you're gone you're gone and I'll move on" at bounding box center [461, 353] width 281 height 15
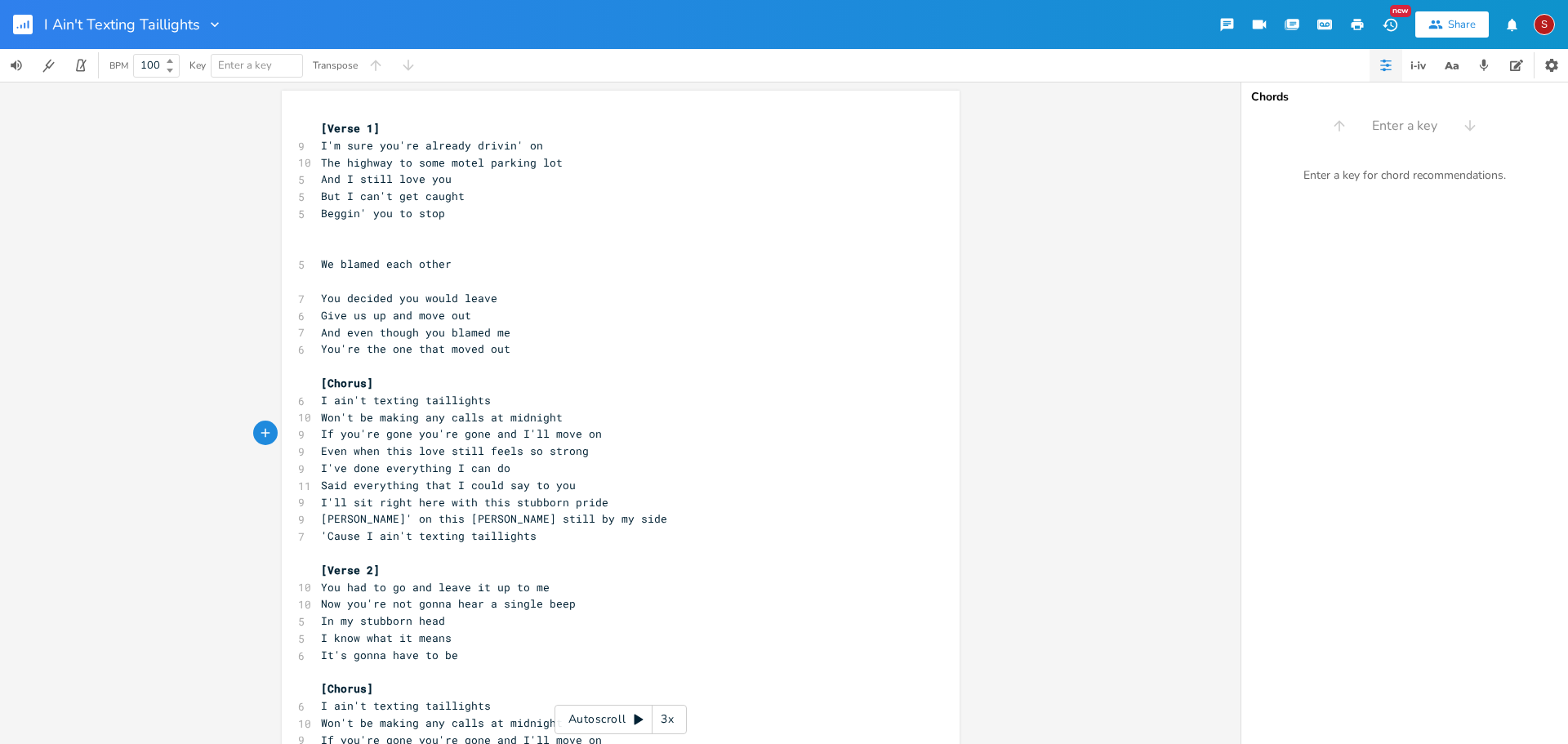
scroll to position [0, 0]
click at [733, 223] on pre "​" at bounding box center [612, 231] width 589 height 17
click at [736, 228] on pre "​" at bounding box center [612, 231] width 589 height 17
click at [14, 27] on rect "button" at bounding box center [22, 24] width 19 height 19
